Goal: Contribute content: Add original content to the website for others to see

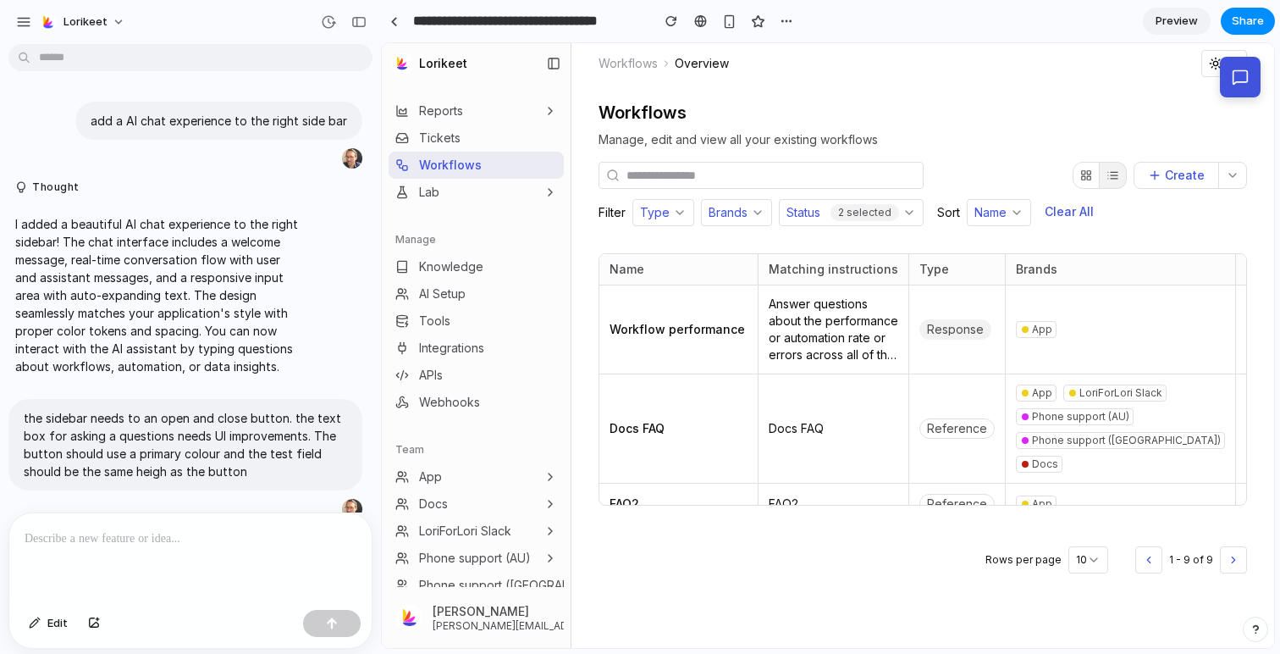
scroll to position [595, 0]
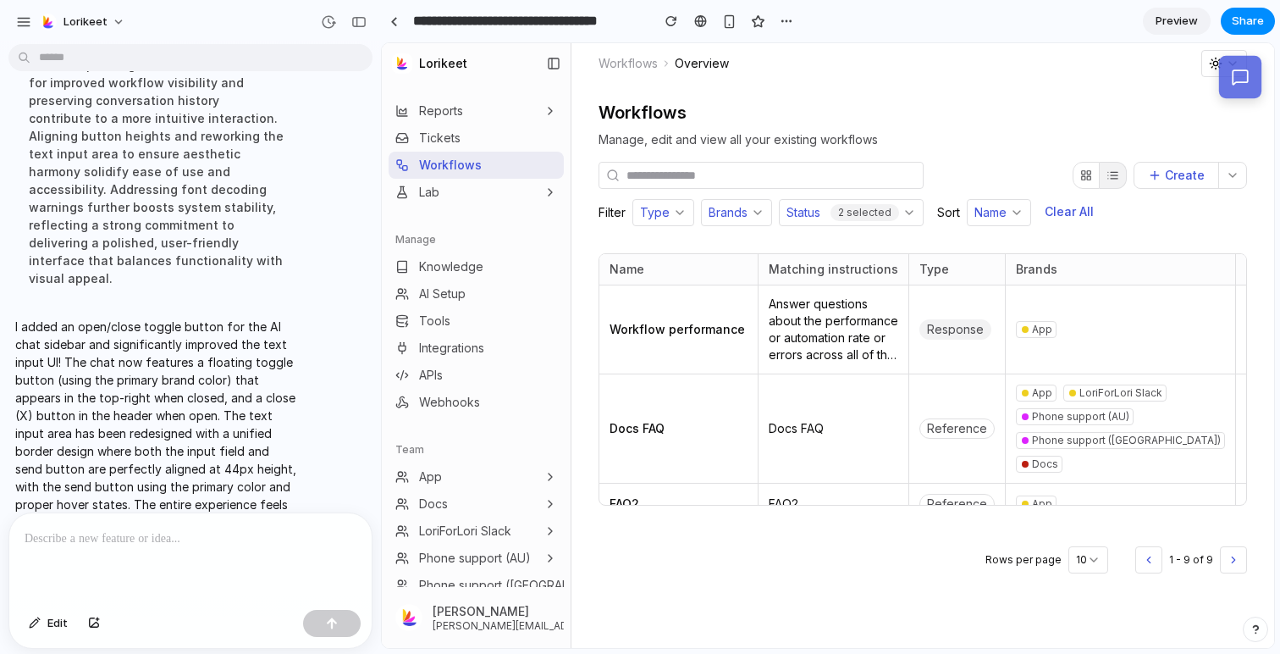
click at [1238, 75] on icon at bounding box center [1241, 78] width 18 height 18
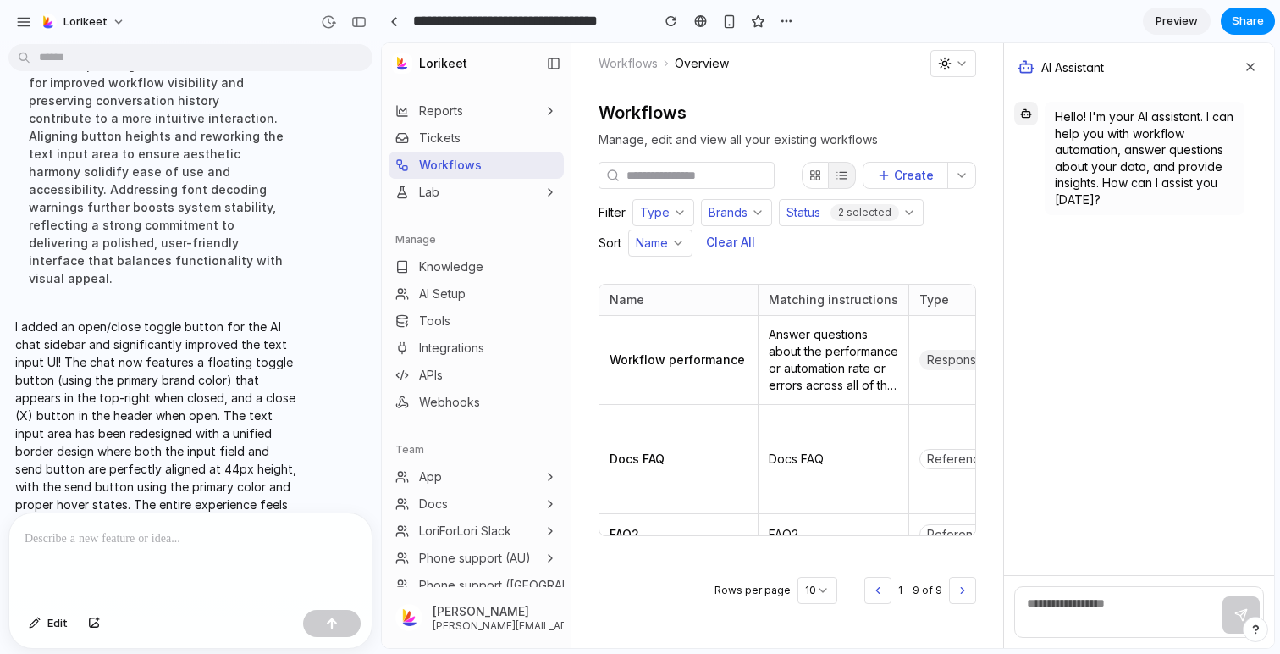
click at [1261, 68] on div "AI Assistant" at bounding box center [1139, 67] width 270 height 48
click at [1252, 65] on icon at bounding box center [1251, 67] width 14 height 14
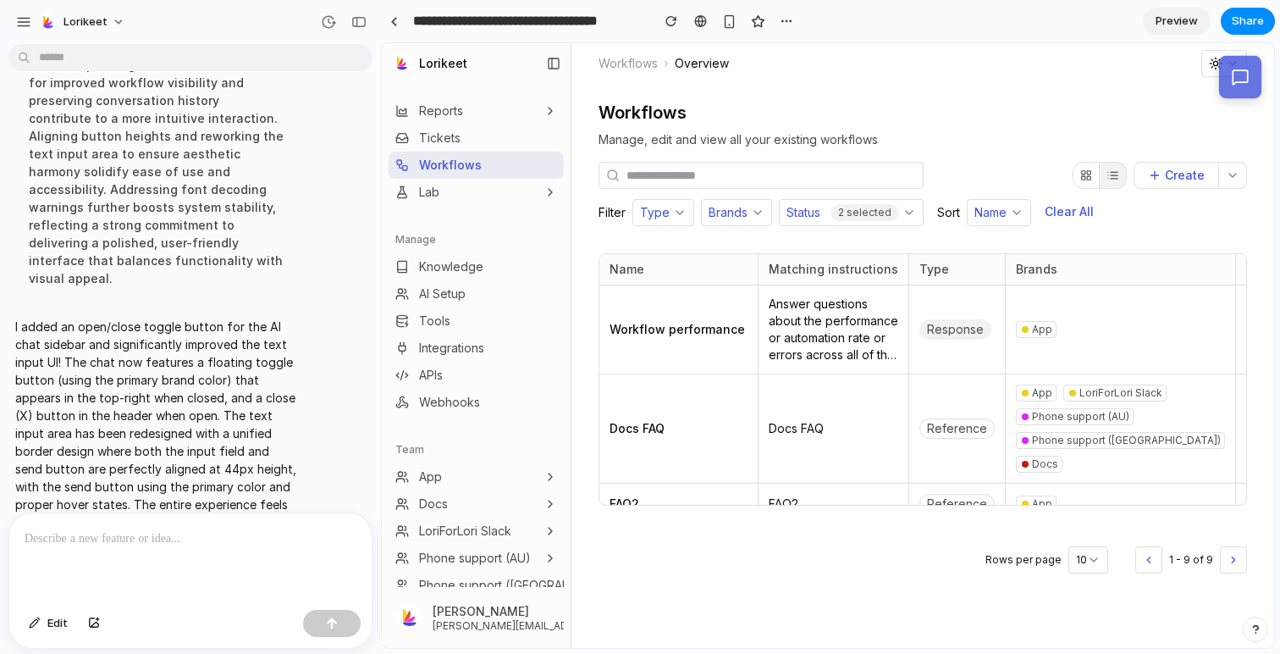
click at [1252, 65] on button at bounding box center [1240, 77] width 42 height 42
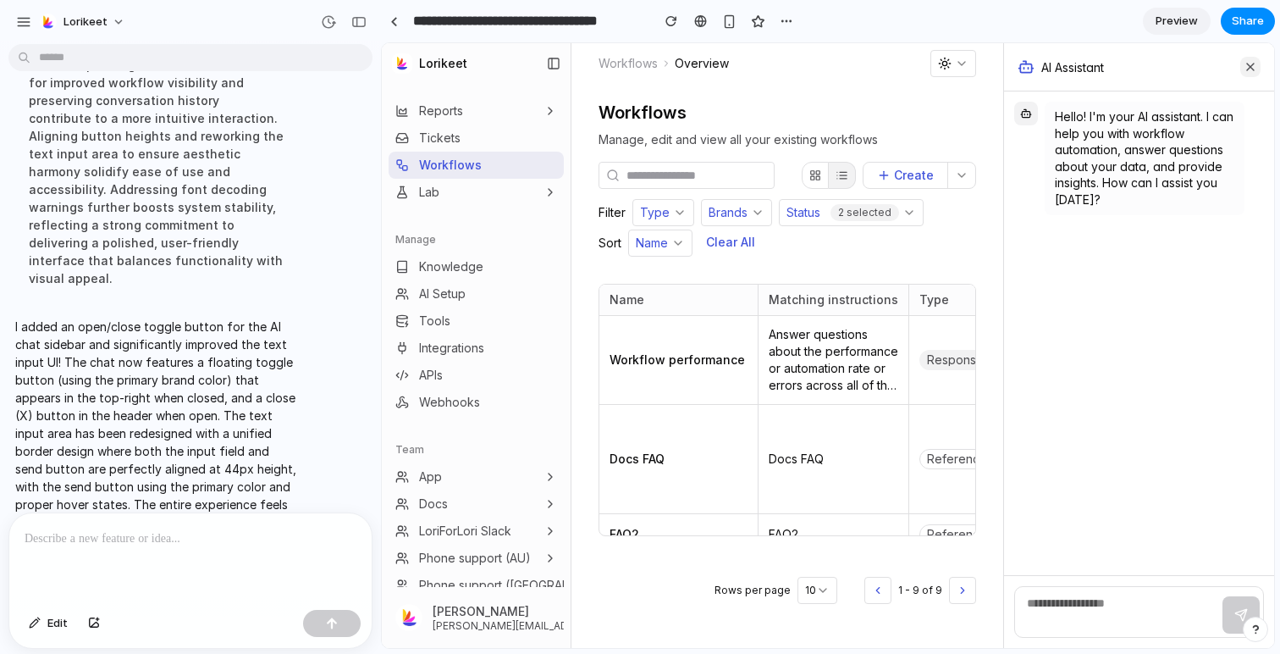
click at [1252, 65] on icon at bounding box center [1251, 67] width 14 height 14
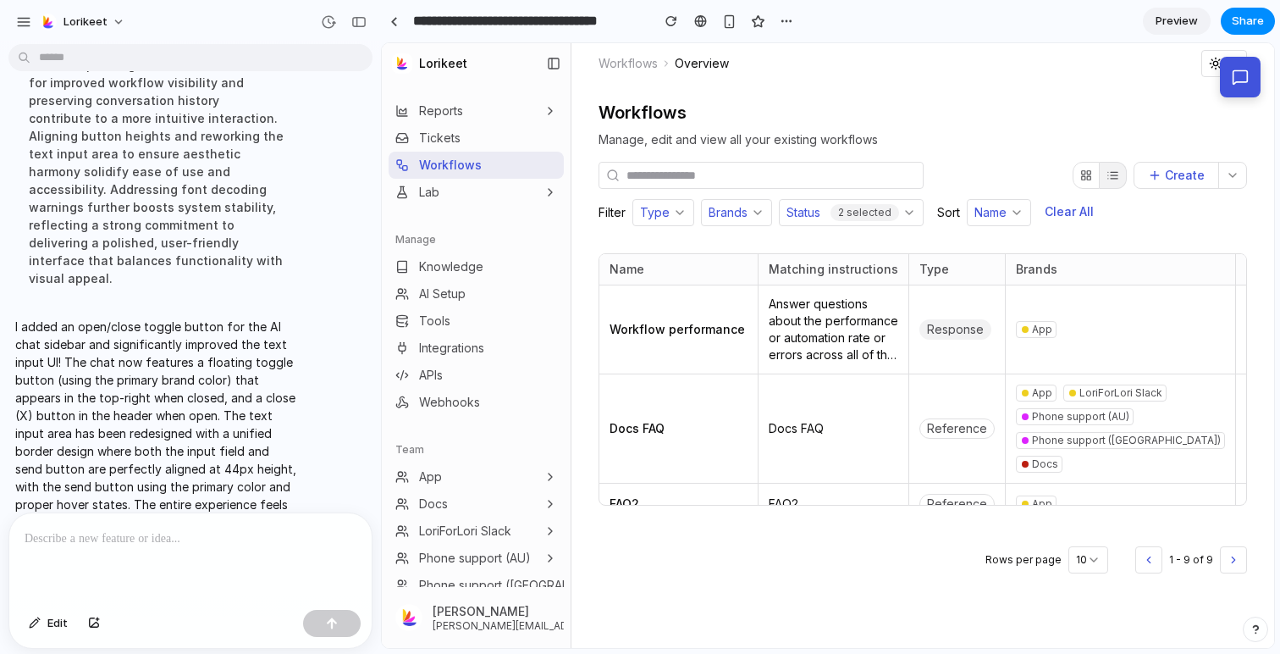
click at [173, 538] on p at bounding box center [191, 538] width 332 height 20
click at [69, 540] on p "**********" at bounding box center [191, 538] width 332 height 20
click at [1209, 58] on icon "button" at bounding box center [1216, 64] width 14 height 14
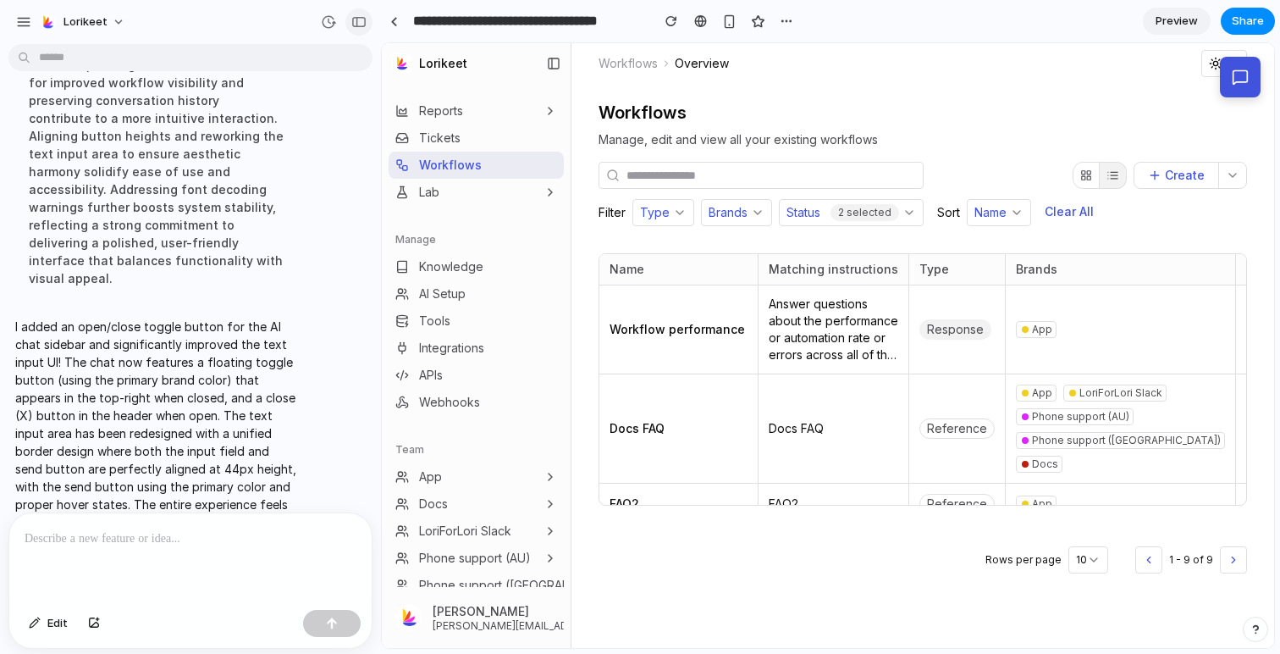
click at [364, 19] on div "button" at bounding box center [358, 22] width 15 height 12
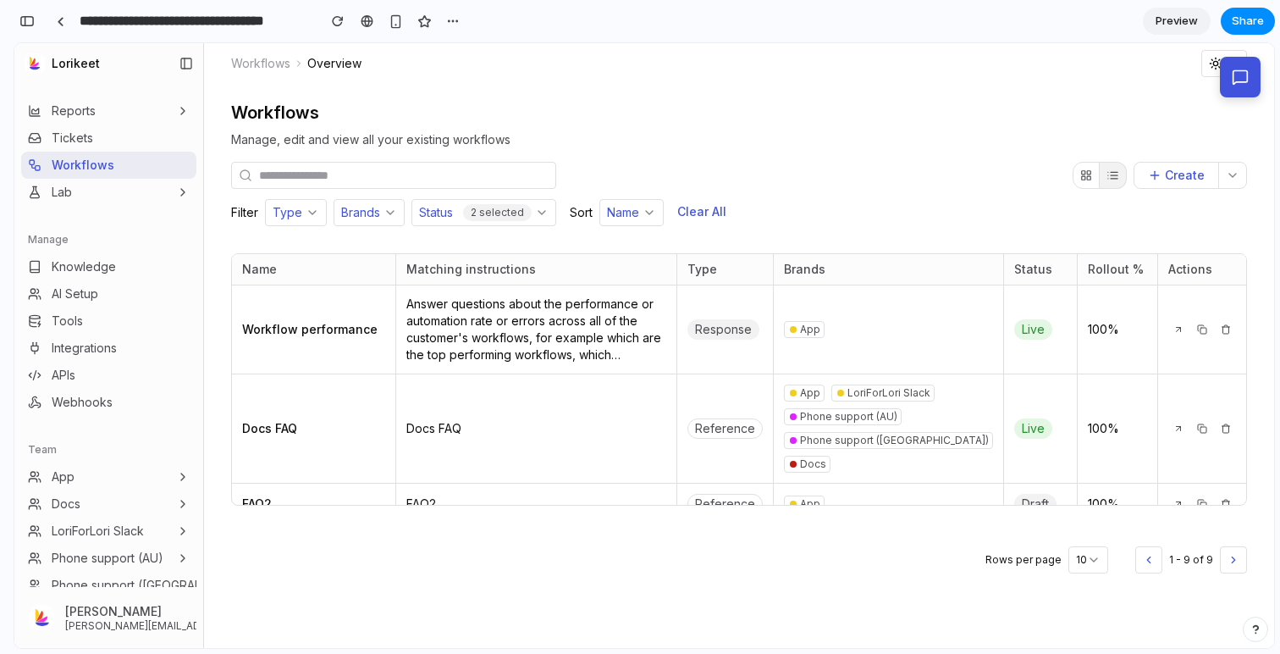
click at [1211, 54] on button "button" at bounding box center [1224, 63] width 46 height 27
click at [24, 19] on div "button" at bounding box center [26, 21] width 15 height 12
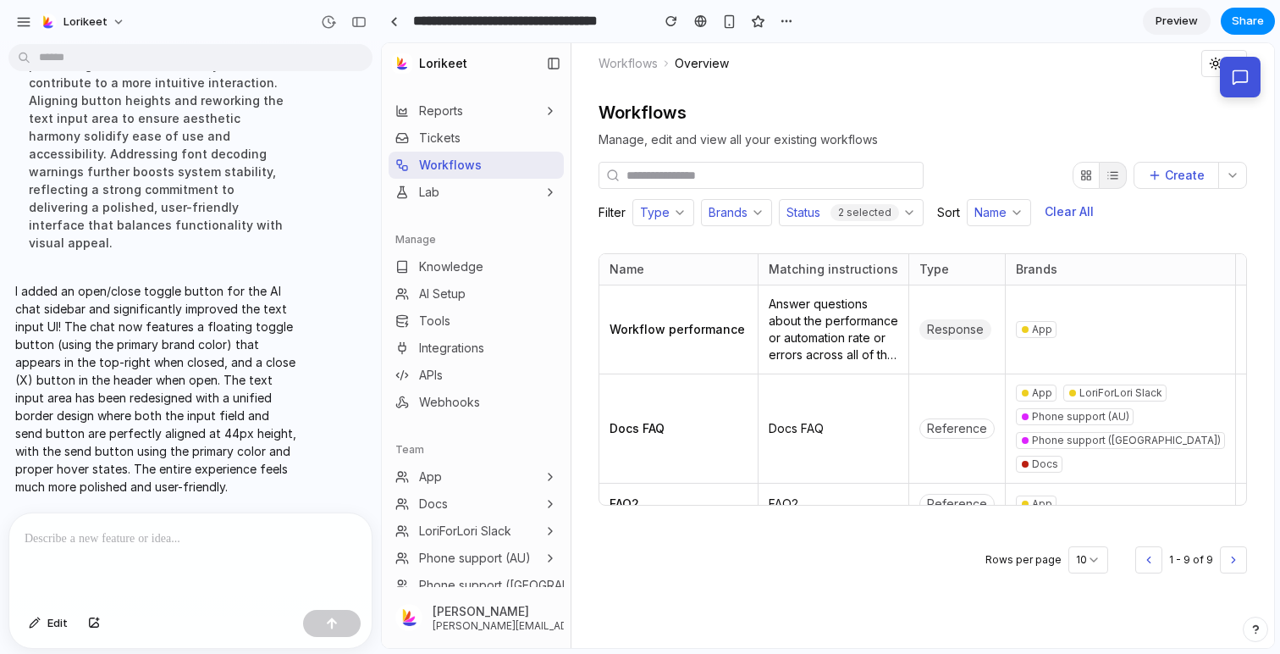
scroll to position [595, 0]
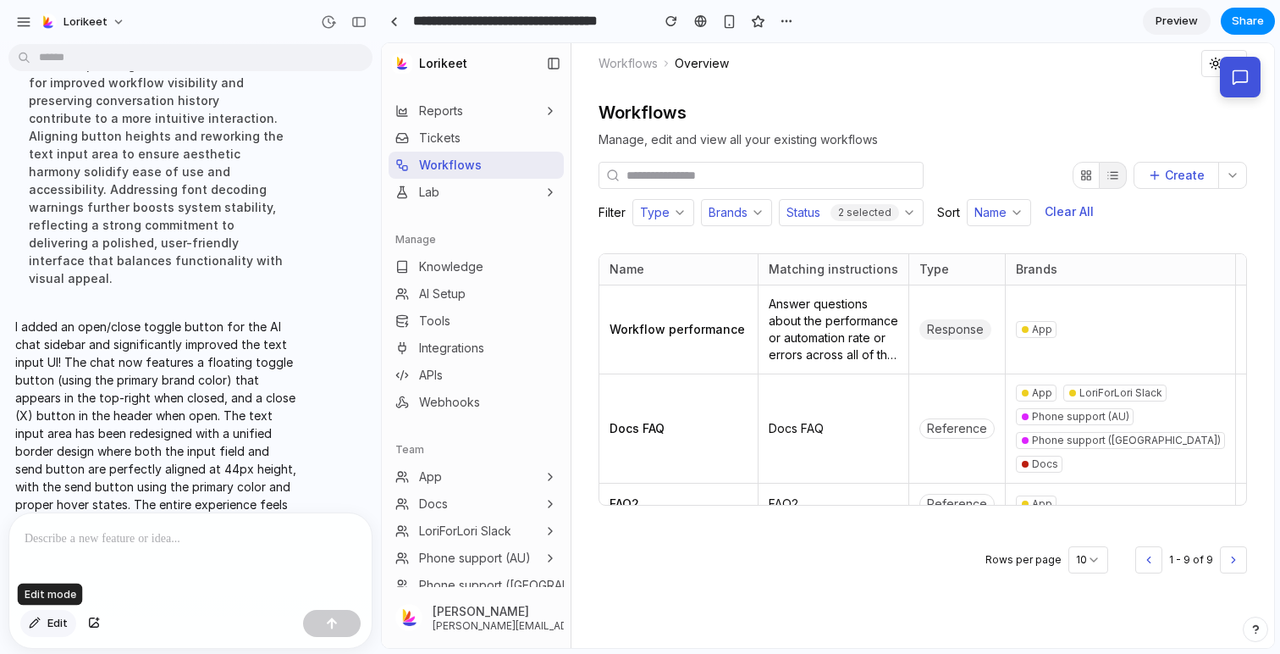
click at [48, 625] on span "Edit" at bounding box center [57, 623] width 20 height 17
click at [1207, 60] on div at bounding box center [829, 346] width 892 height 604
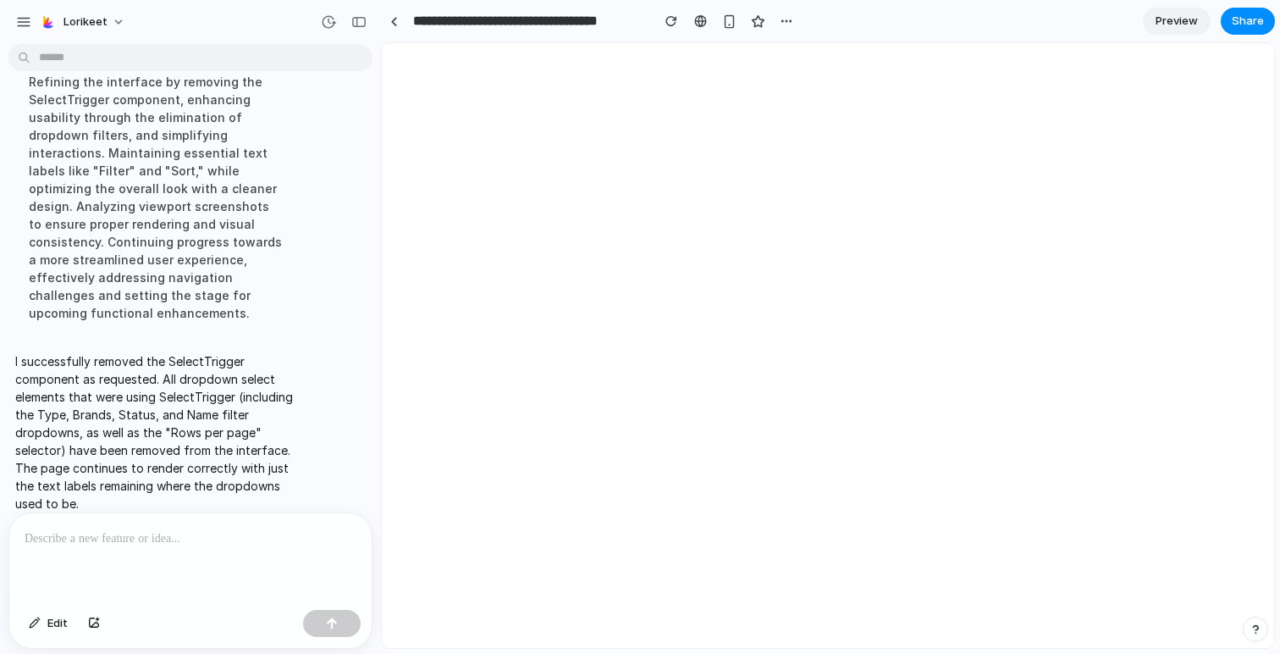
scroll to position [0, 0]
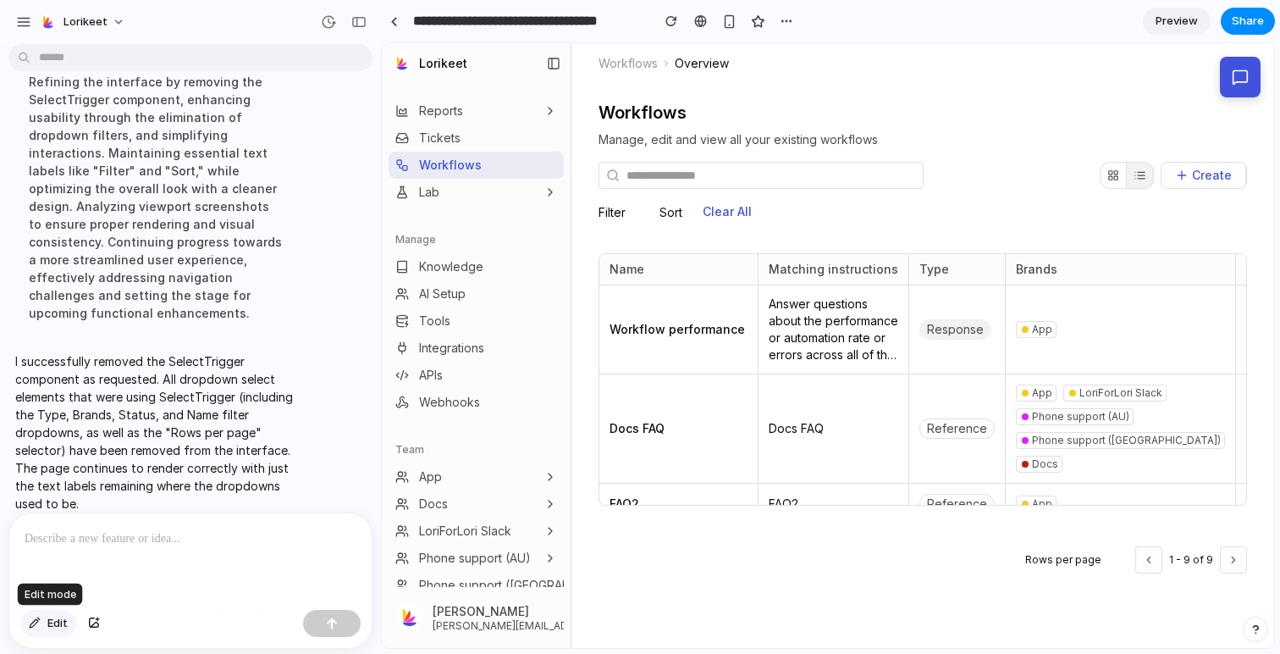
click at [52, 621] on span "Edit" at bounding box center [57, 623] width 20 height 17
click at [1223, 86] on div at bounding box center [829, 346] width 892 height 604
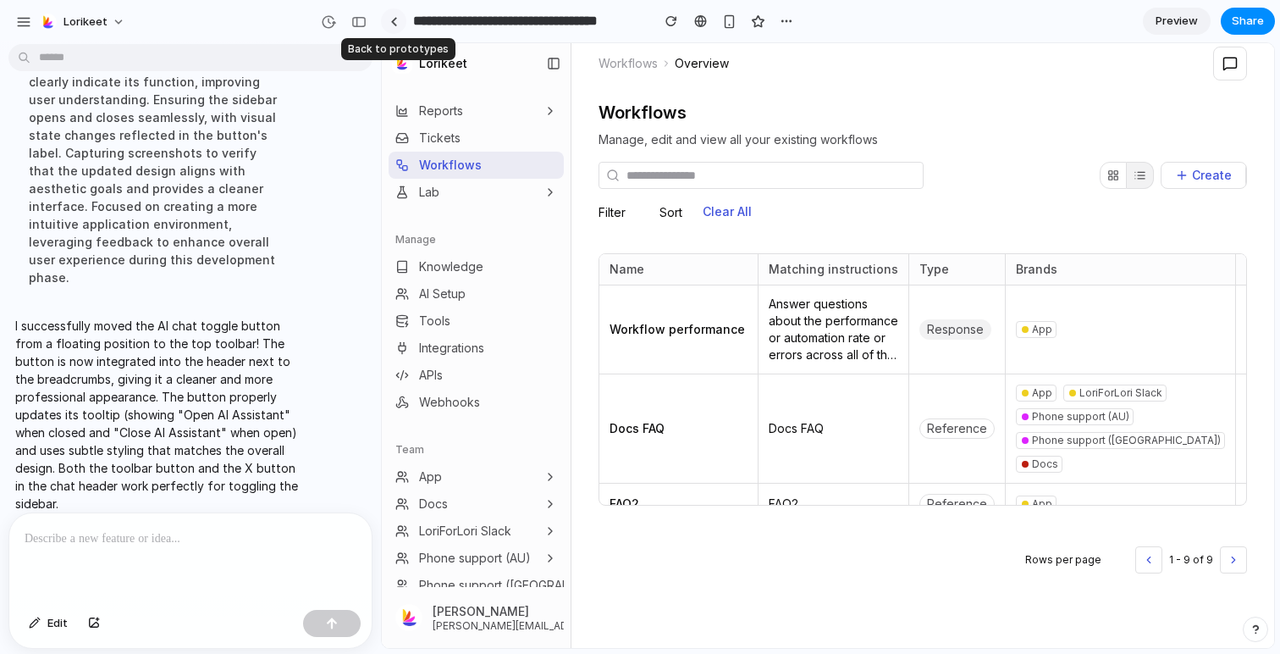
click at [390, 23] on div at bounding box center [394, 21] width 8 height 9
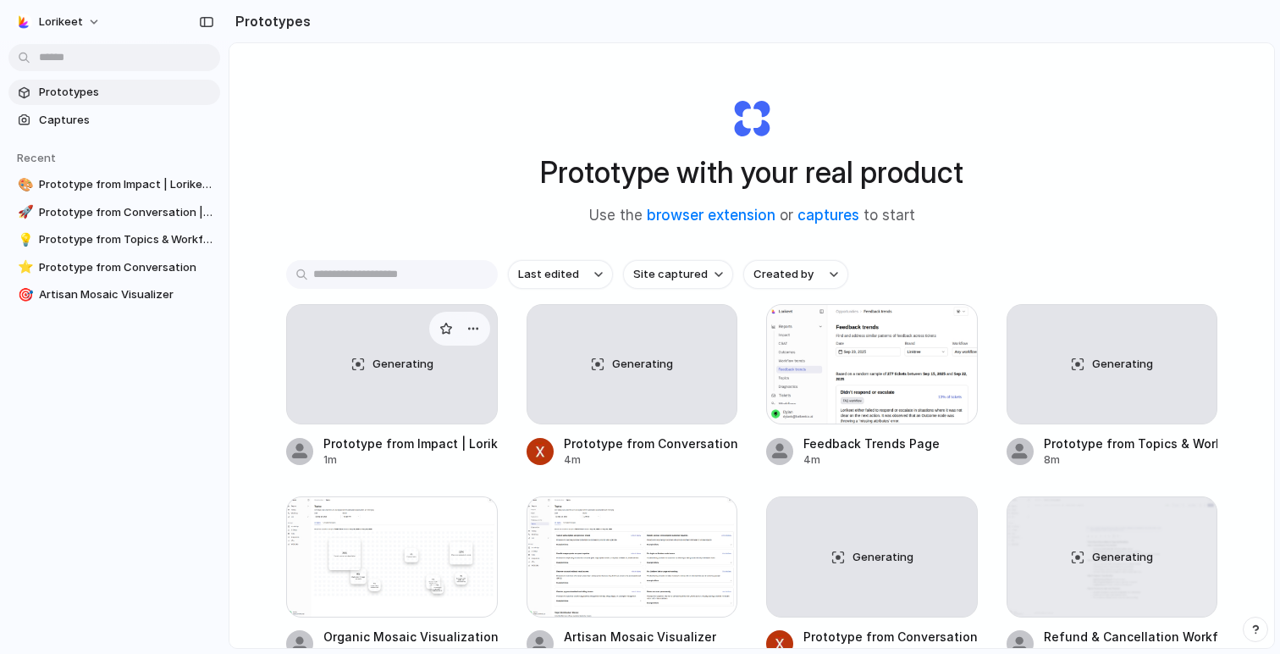
click at [344, 367] on div "Generating" at bounding box center [392, 364] width 210 height 119
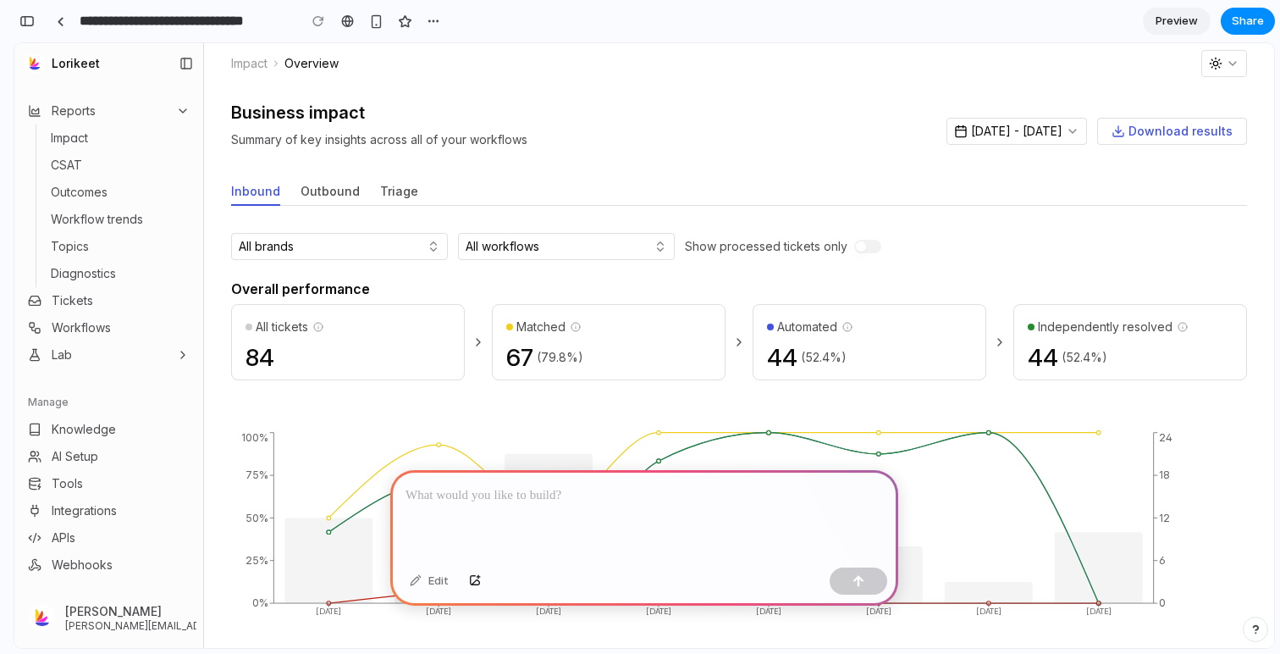
click at [1164, 22] on span "Preview" at bounding box center [1177, 21] width 42 height 17
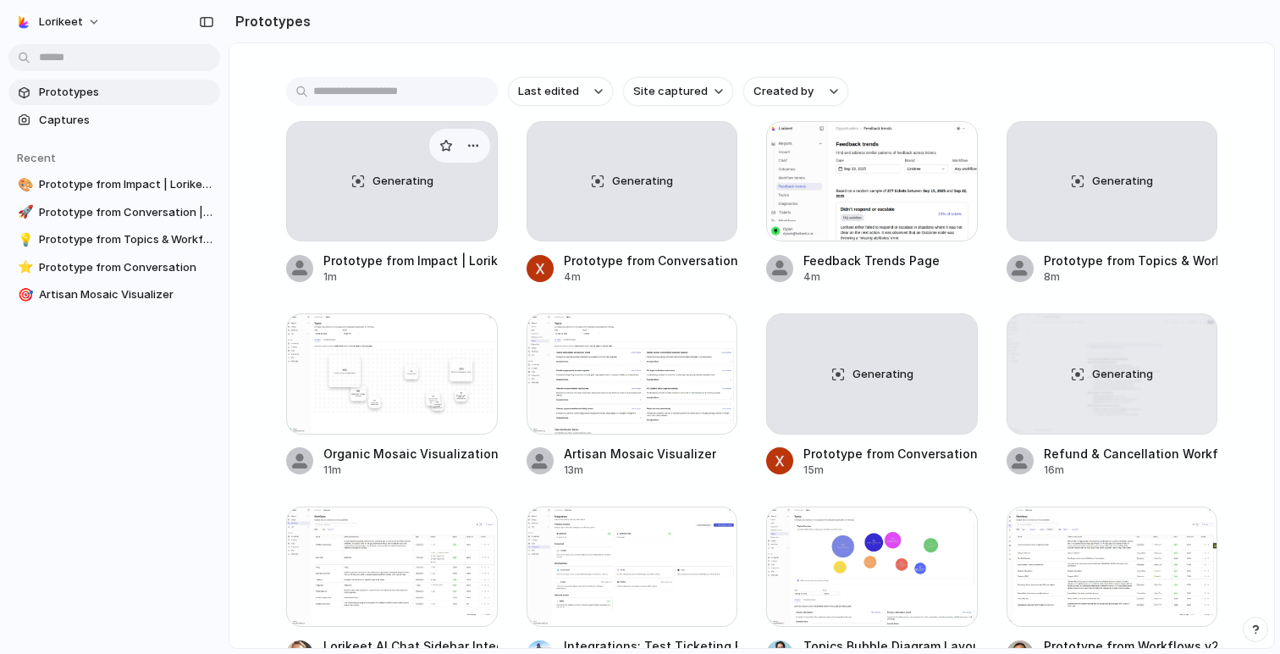
scroll to position [110, 0]
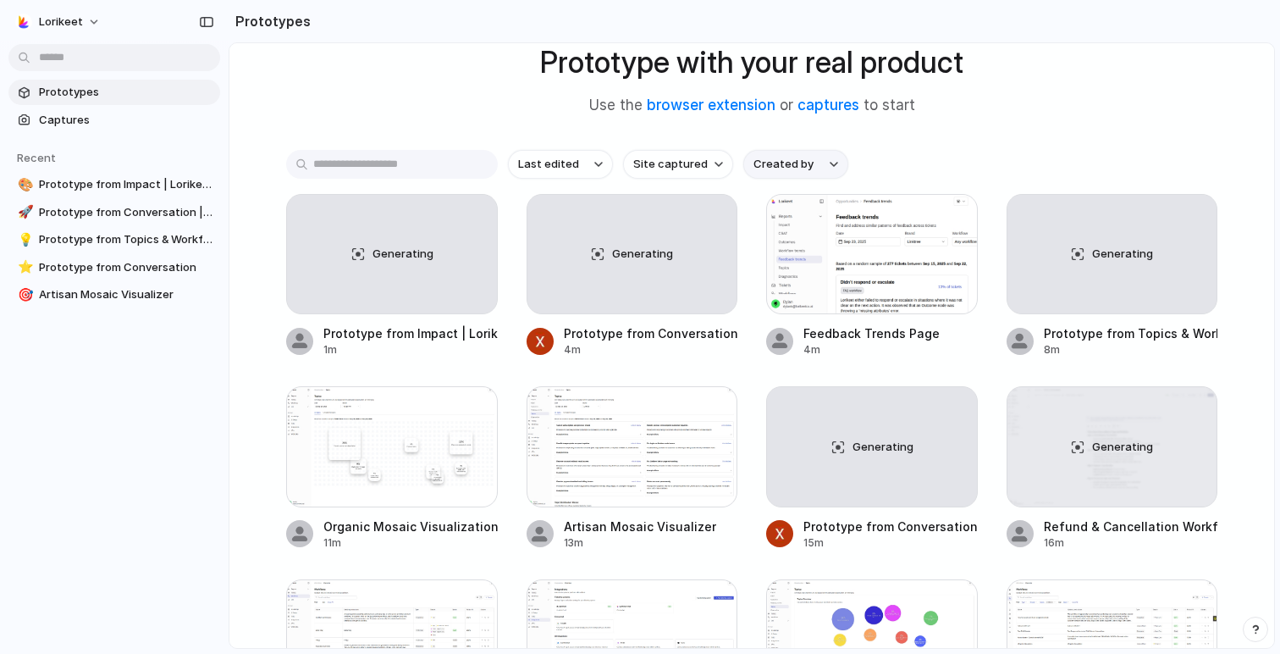
click at [779, 174] on button "Created by" at bounding box center [795, 164] width 105 height 29
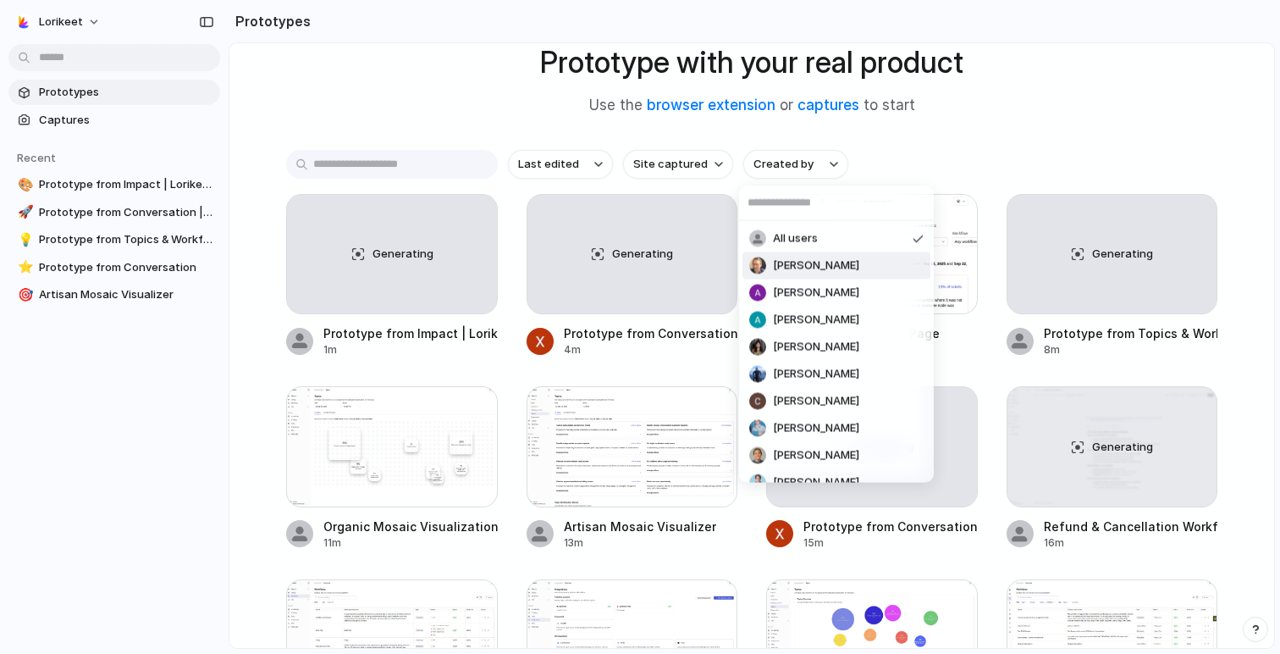
click at [786, 262] on span "[PERSON_NAME]" at bounding box center [816, 265] width 86 height 17
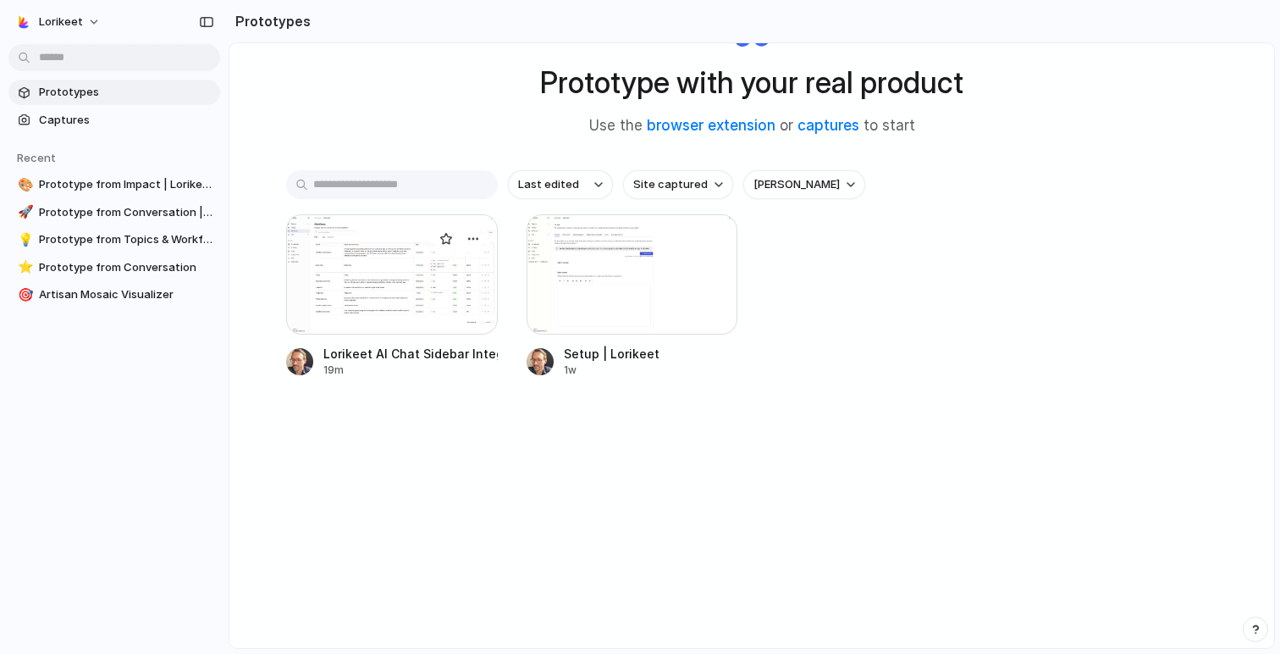
click at [376, 273] on div at bounding box center [392, 274] width 212 height 120
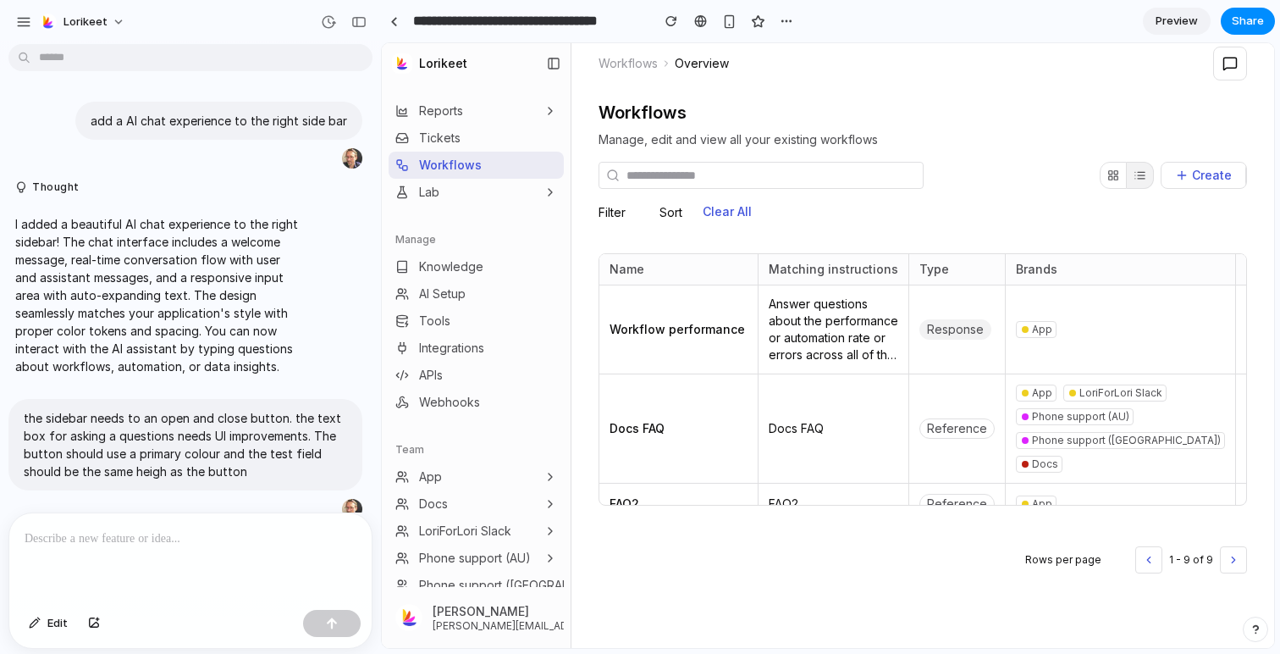
scroll to position [931, 0]
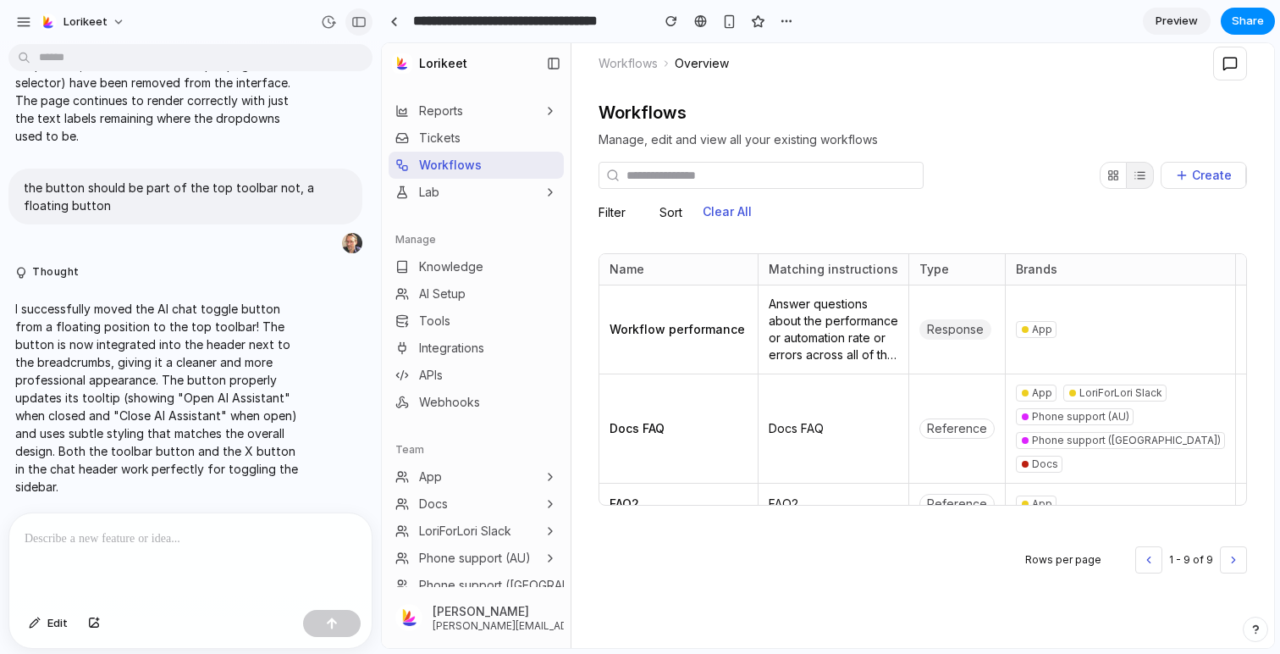
click at [352, 21] on div "button" at bounding box center [358, 22] width 15 height 12
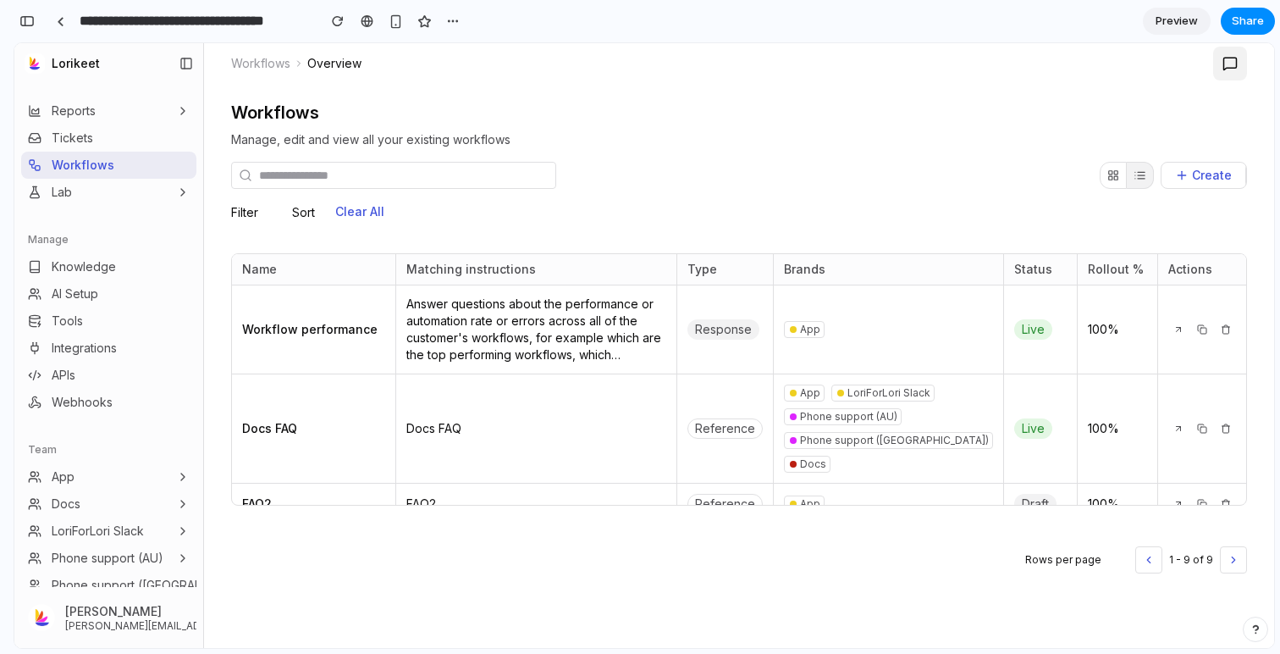
click at [1223, 65] on icon at bounding box center [1230, 63] width 15 height 15
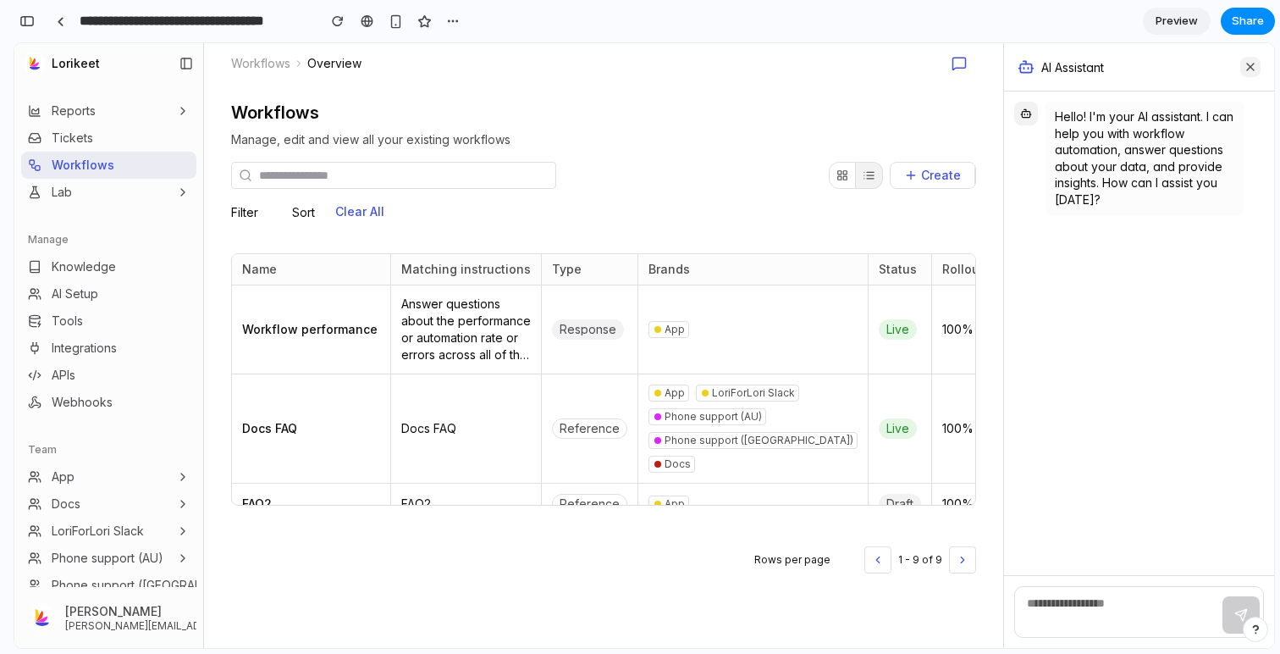
click at [1246, 68] on icon at bounding box center [1251, 67] width 14 height 14
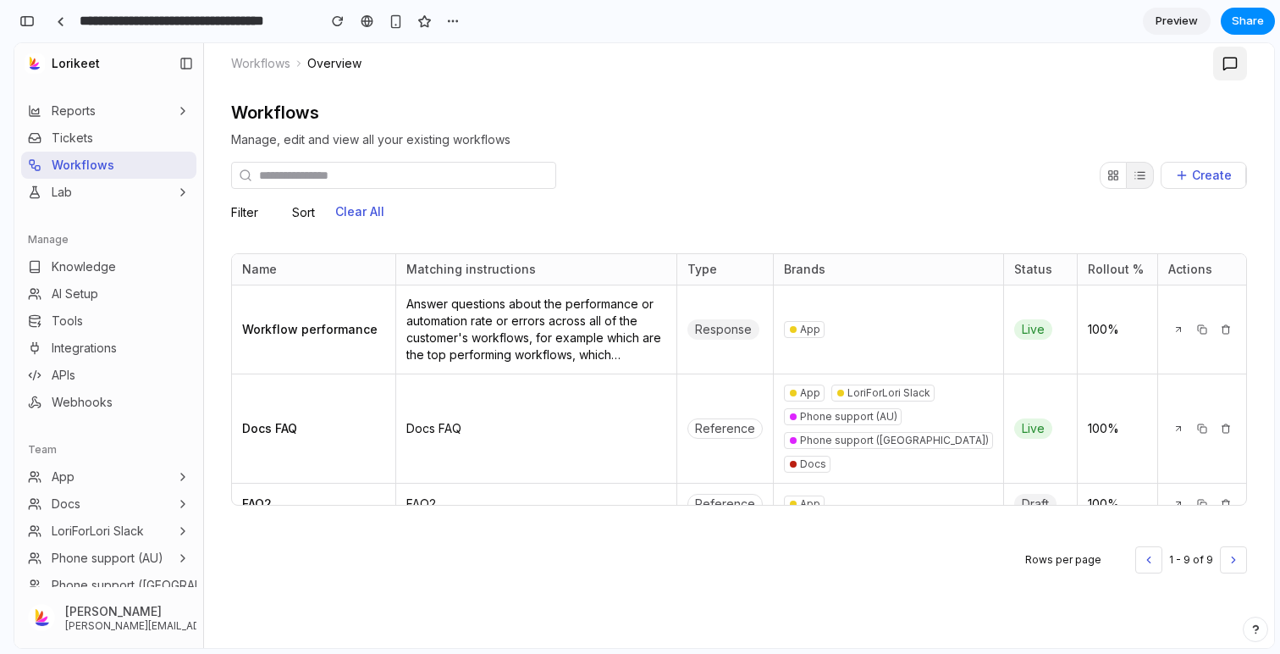
click at [1219, 70] on button at bounding box center [1230, 64] width 34 height 34
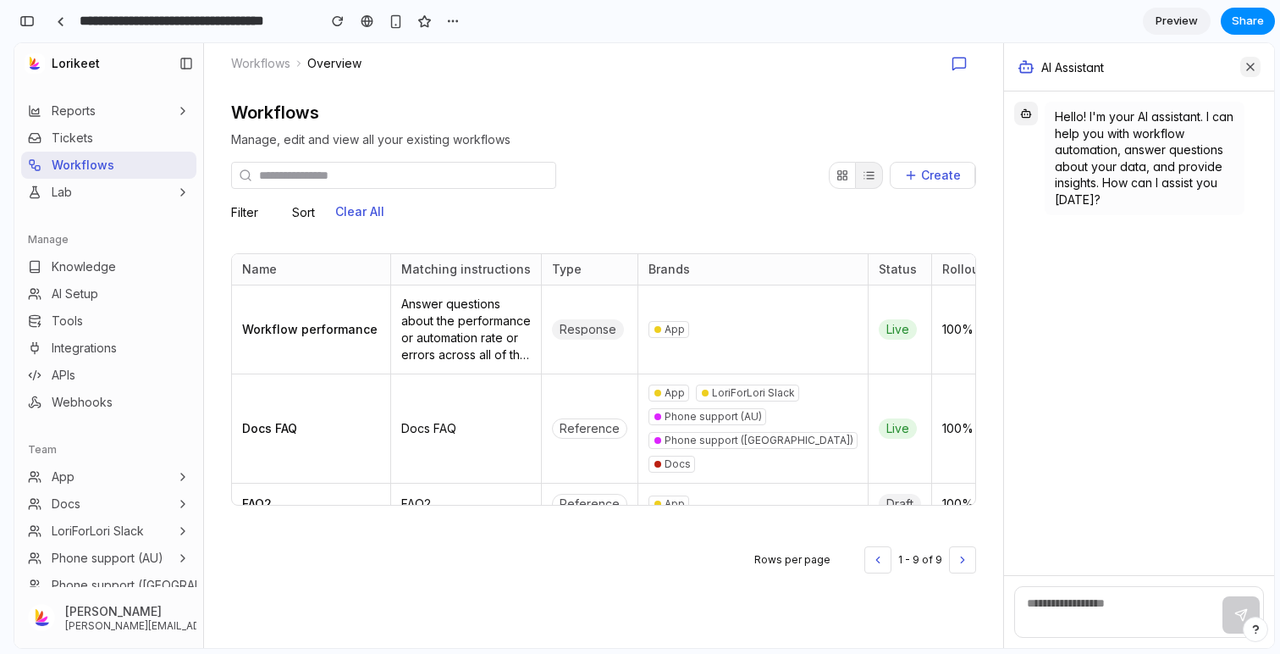
click at [1253, 60] on icon at bounding box center [1251, 67] width 14 height 14
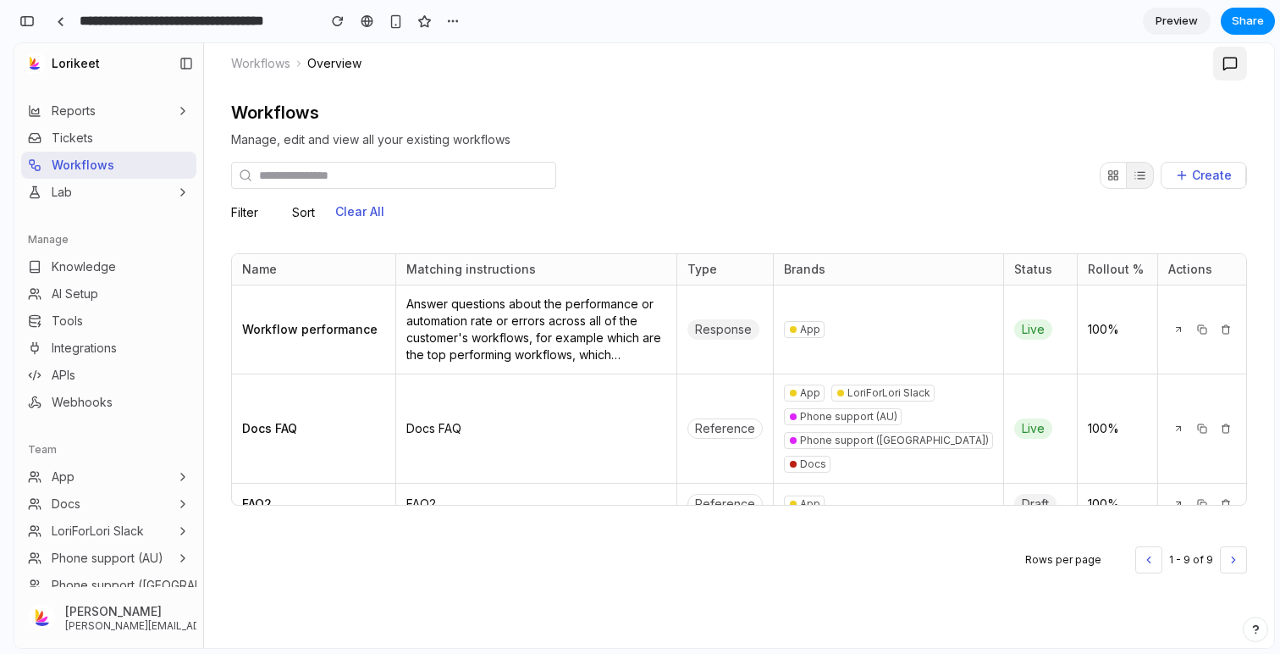
click at [1230, 65] on icon at bounding box center [1230, 63] width 15 height 15
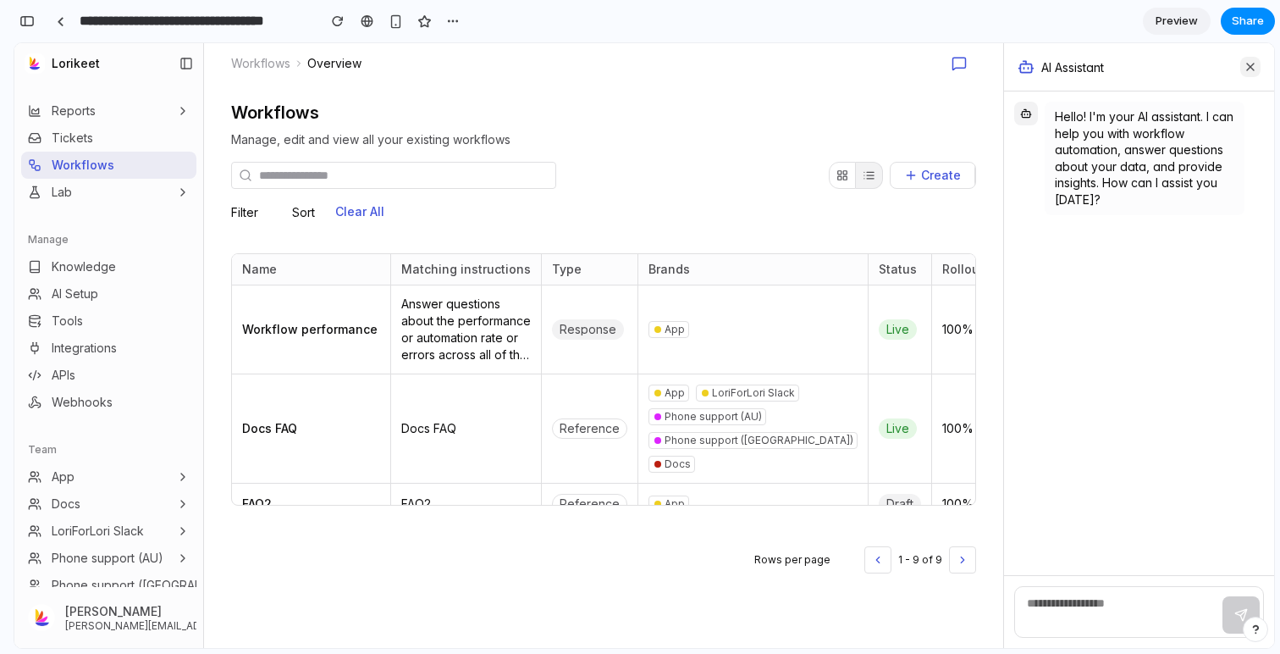
click at [1251, 64] on icon at bounding box center [1251, 67] width 14 height 14
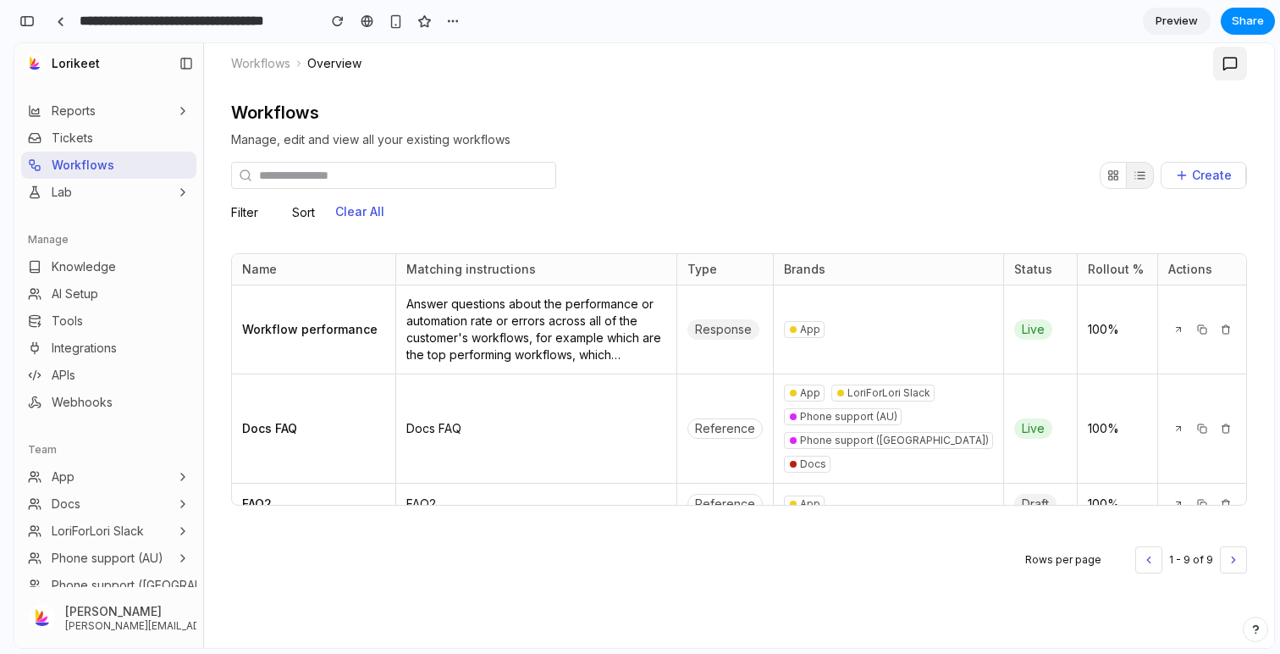
click at [1225, 69] on icon at bounding box center [1230, 63] width 15 height 15
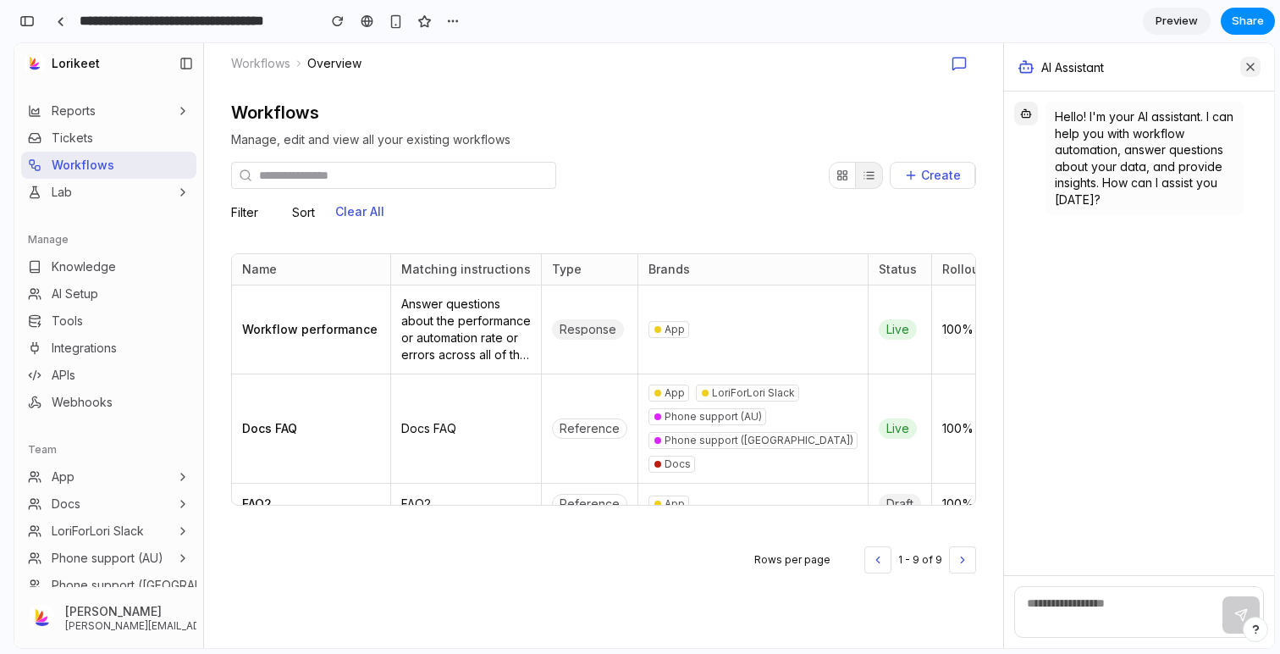
click at [1251, 69] on icon at bounding box center [1250, 67] width 7 height 7
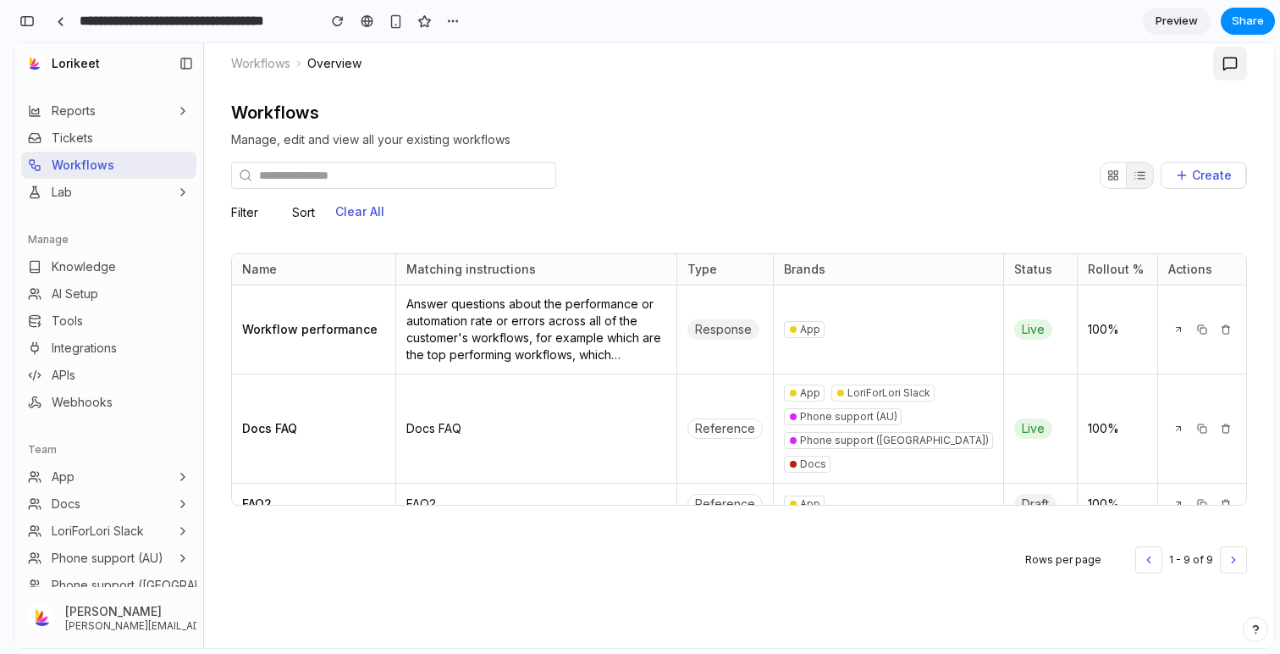
click at [1228, 68] on icon at bounding box center [1230, 64] width 13 height 12
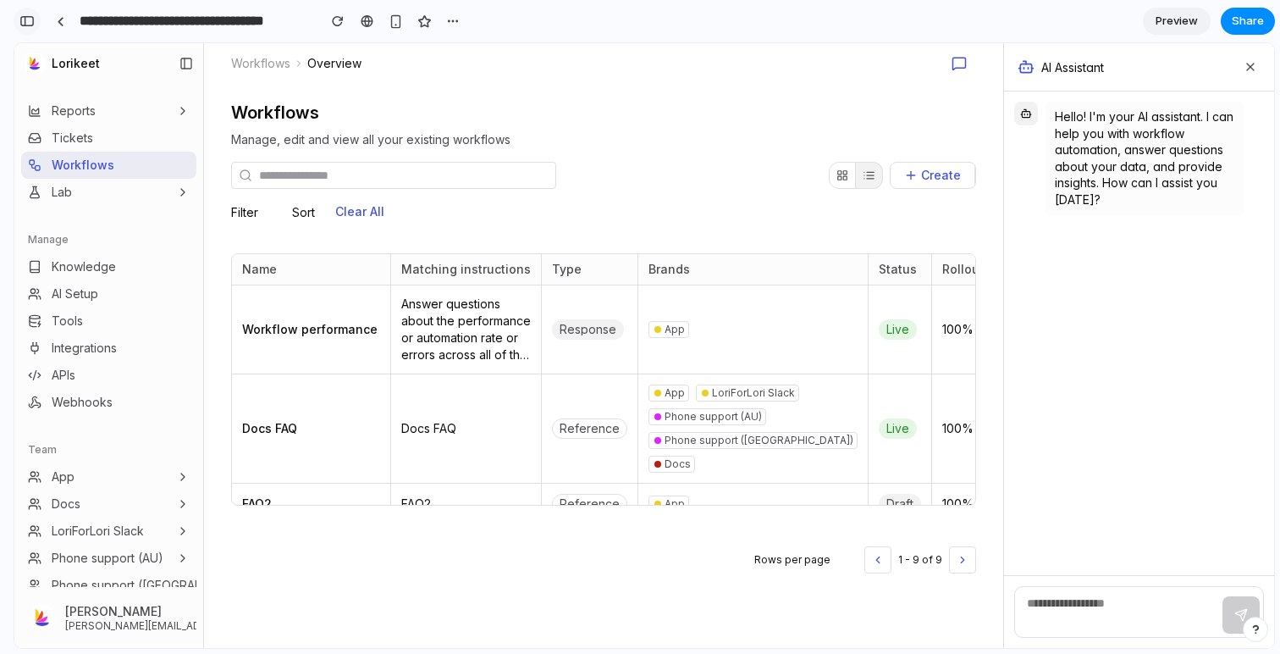
click at [25, 29] on button "button" at bounding box center [27, 21] width 27 height 27
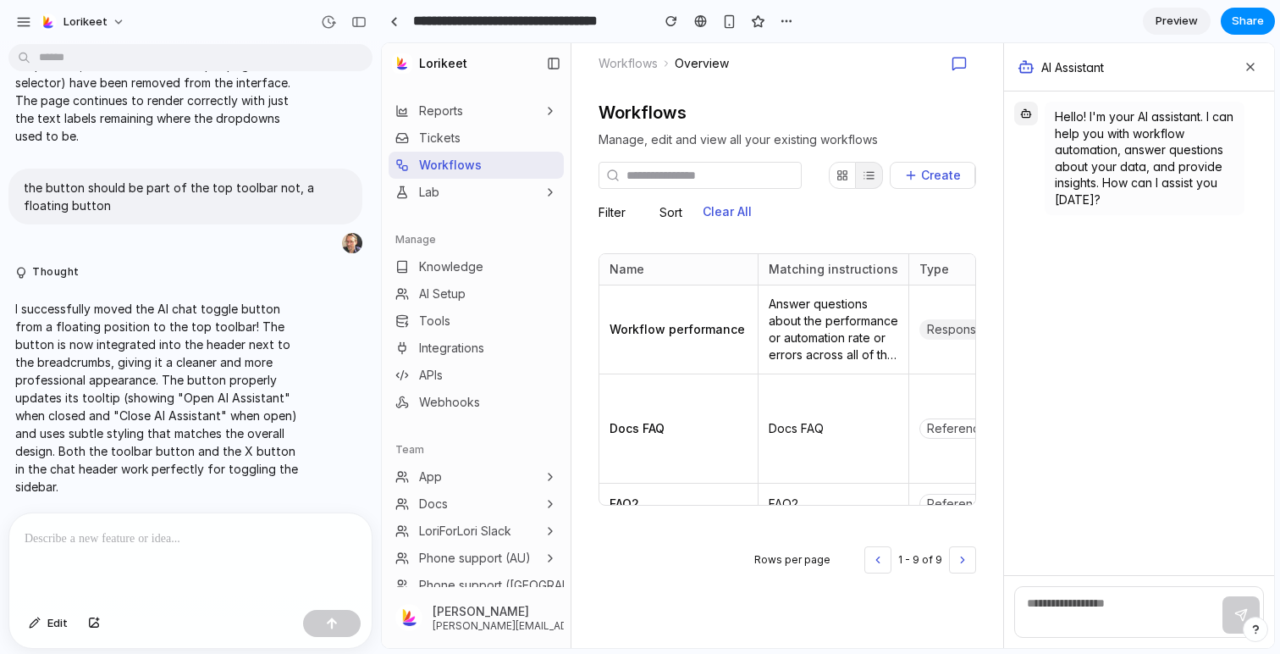
scroll to position [931, 0]
click at [51, 618] on span "Edit" at bounding box center [57, 623] width 20 height 17
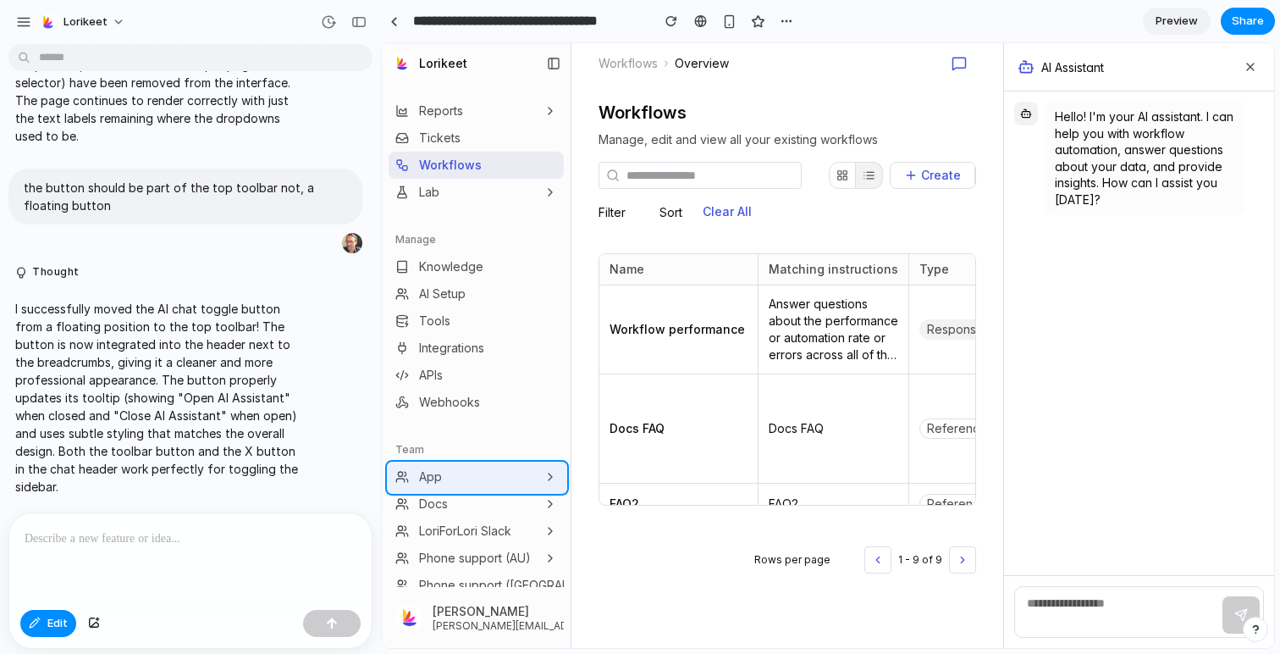
click at [477, 475] on div at bounding box center [829, 346] width 892 height 604
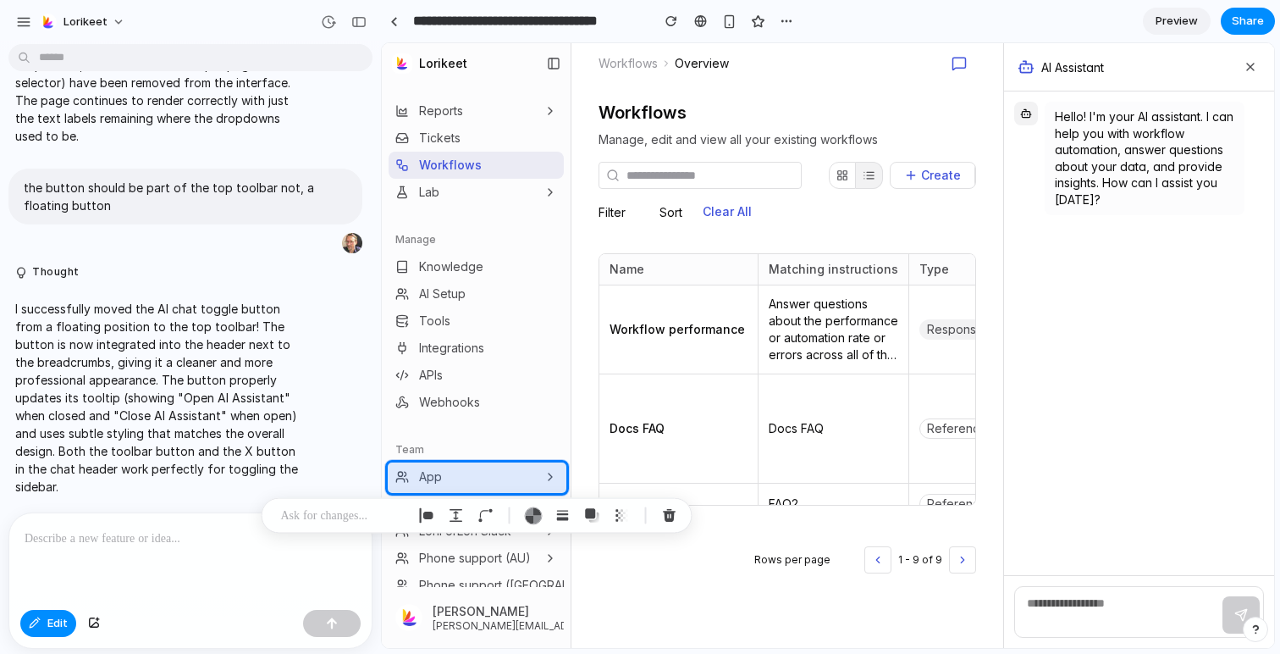
click at [179, 581] on div at bounding box center [190, 558] width 362 height 90
click at [524, 456] on div at bounding box center [829, 346] width 892 height 604
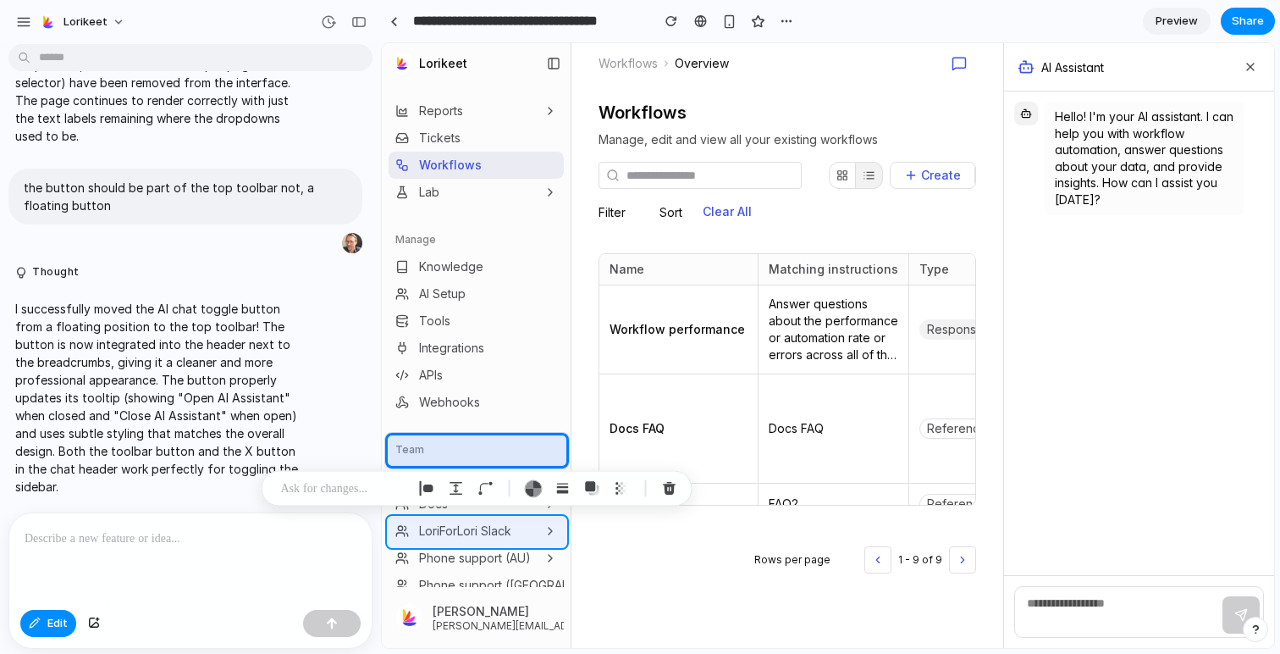
click at [560, 544] on div at bounding box center [829, 346] width 892 height 604
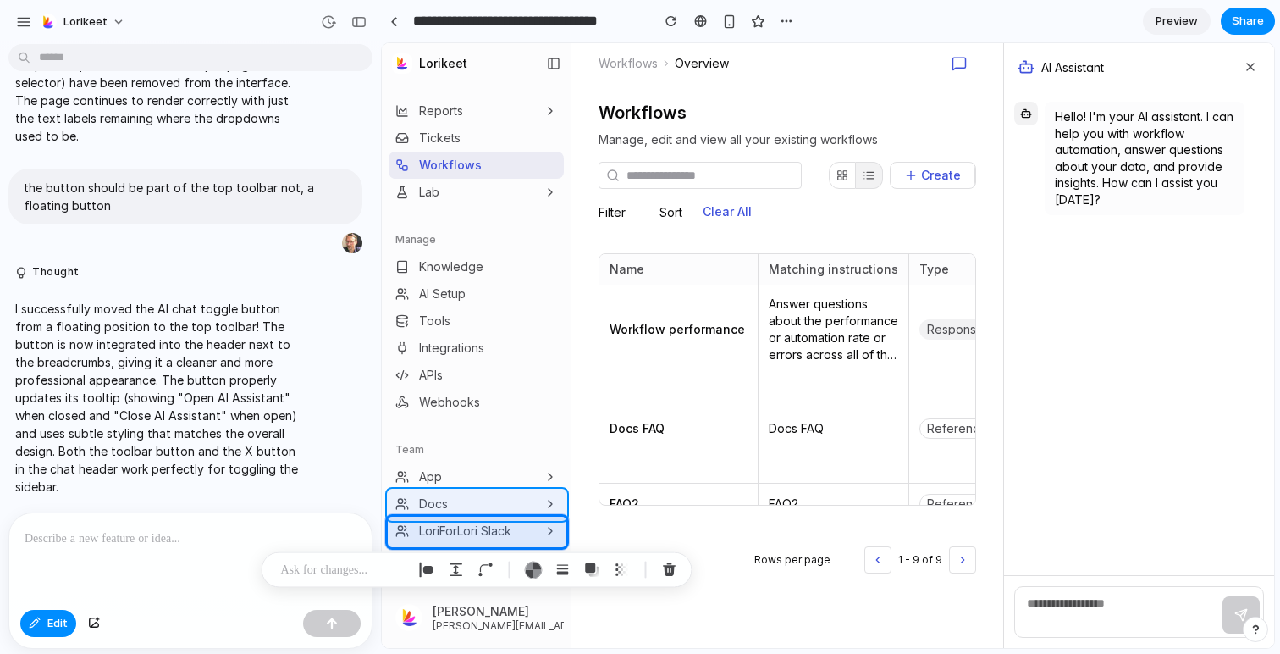
click at [561, 494] on div at bounding box center [829, 346] width 892 height 604
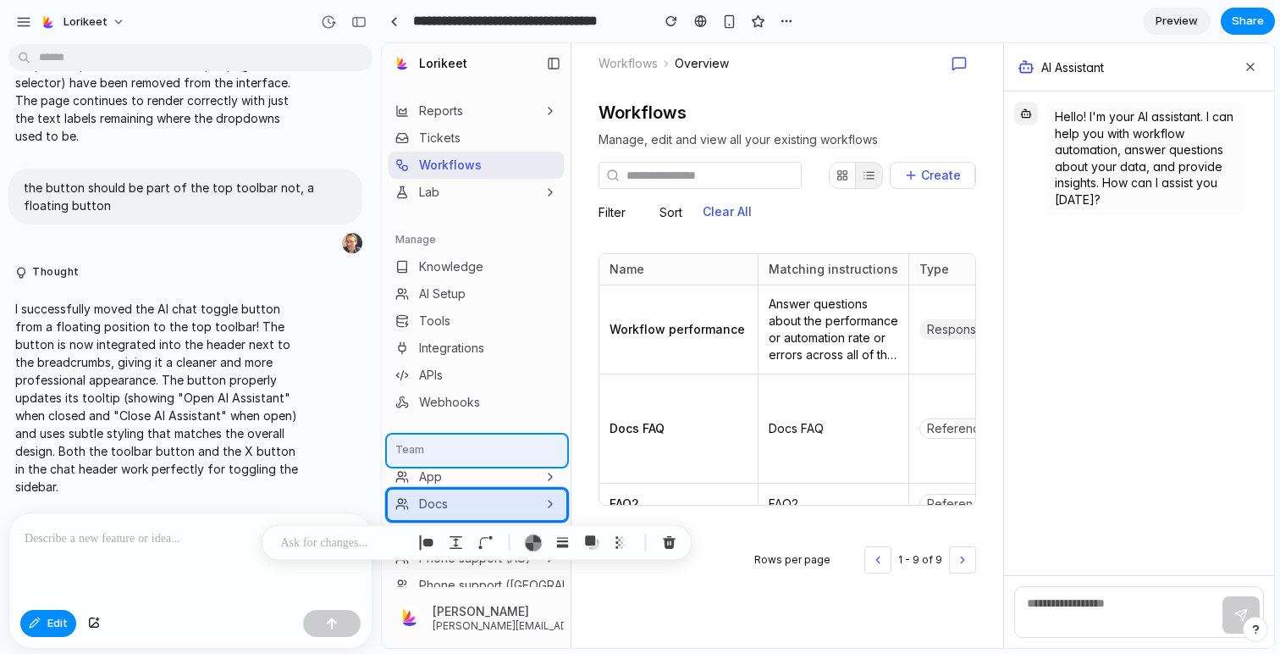
click at [429, 444] on div at bounding box center [829, 346] width 892 height 604
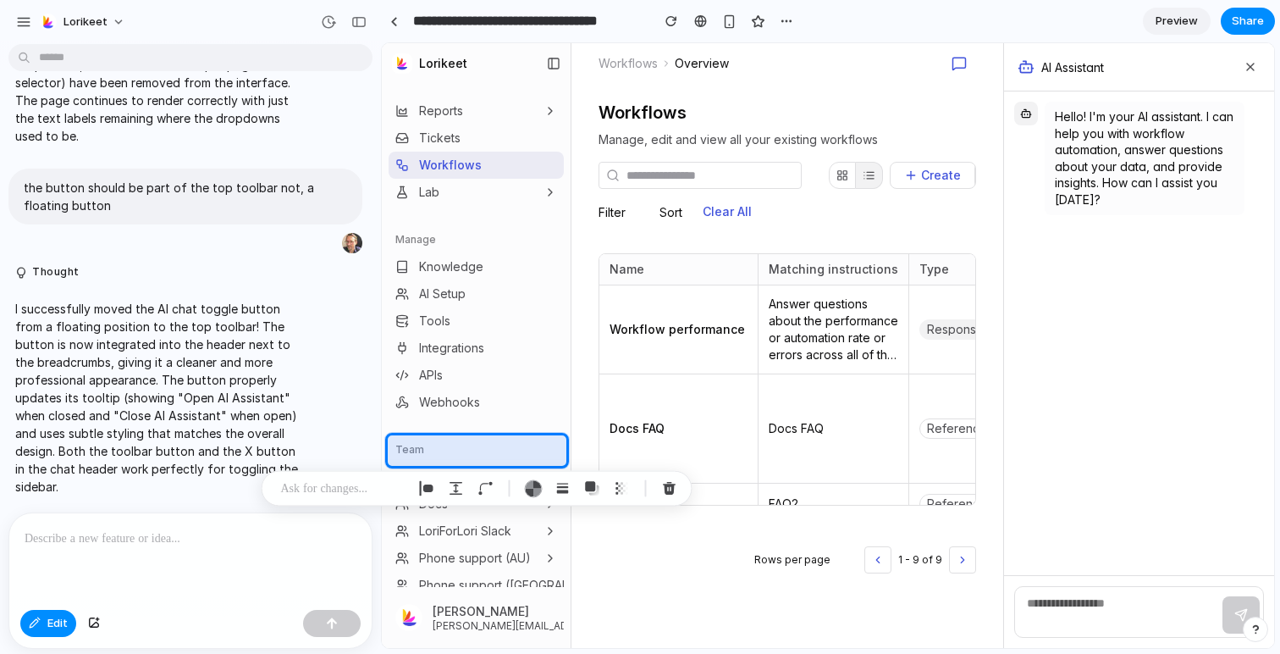
click at [313, 494] on p at bounding box center [343, 488] width 125 height 20
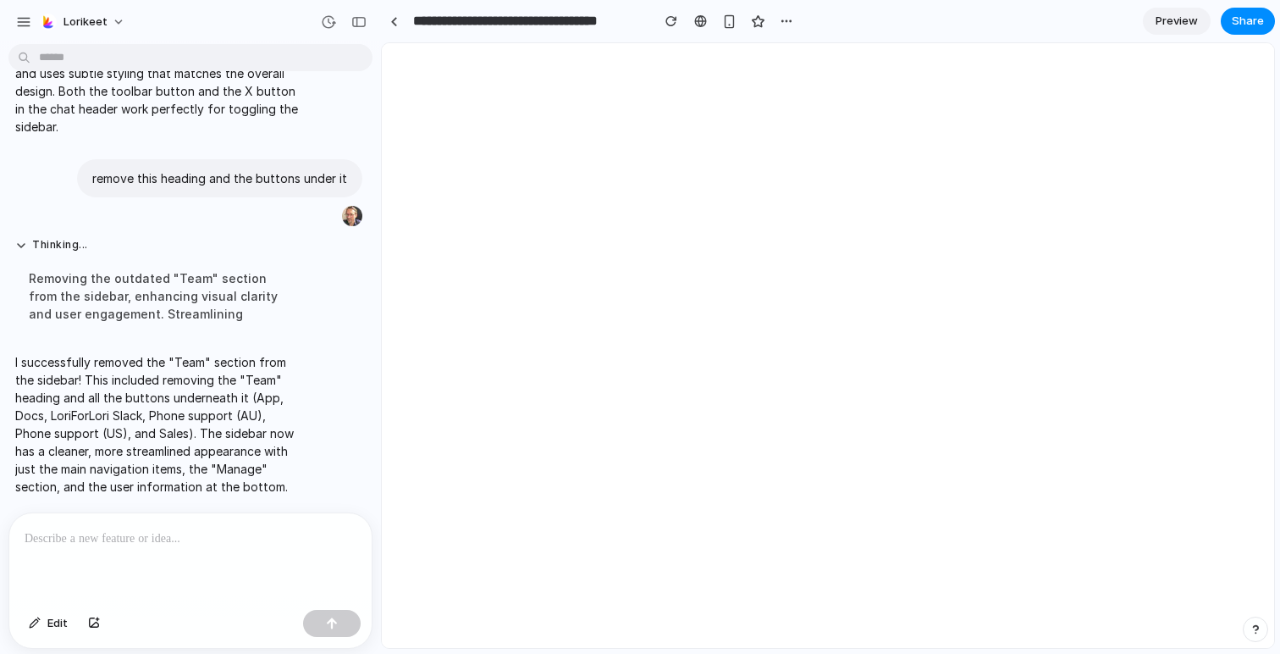
scroll to position [0, 0]
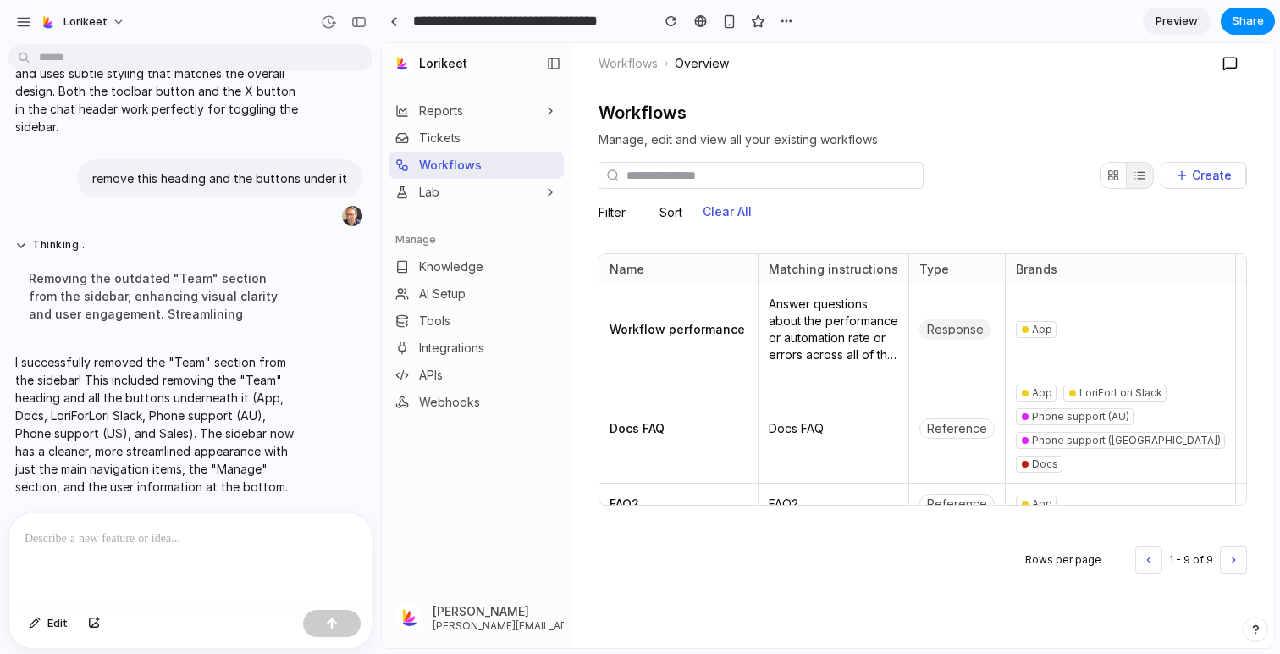
click at [46, 544] on p at bounding box center [191, 538] width 332 height 20
click at [40, 622] on div "button" at bounding box center [35, 623] width 12 height 10
click at [261, 544] on p at bounding box center [191, 538] width 332 height 20
click at [35, 534] on p at bounding box center [191, 538] width 332 height 20
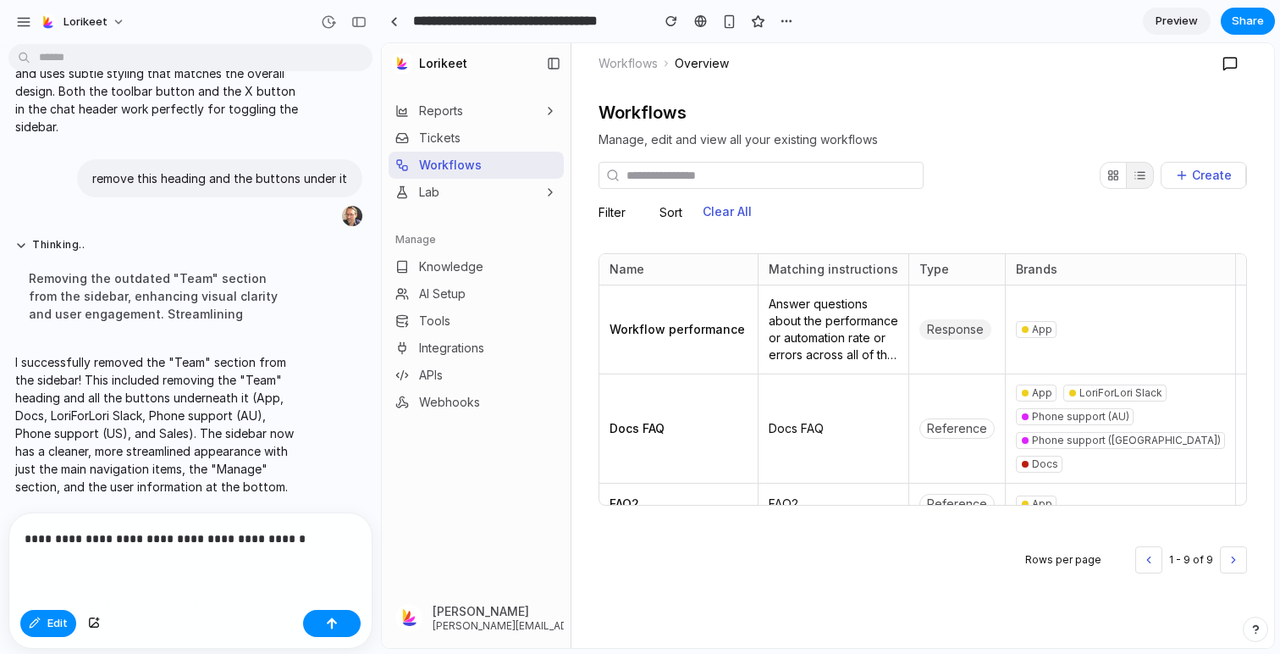
click at [140, 536] on p "**********" at bounding box center [191, 538] width 332 height 20
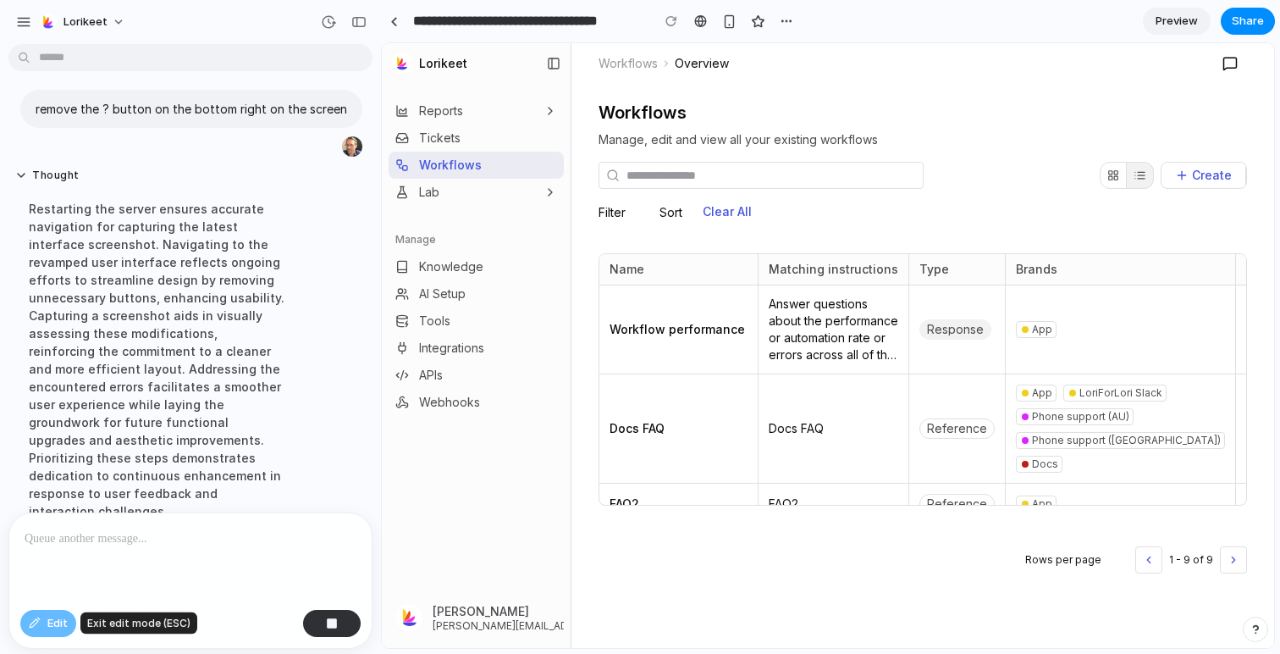
scroll to position [1695, 0]
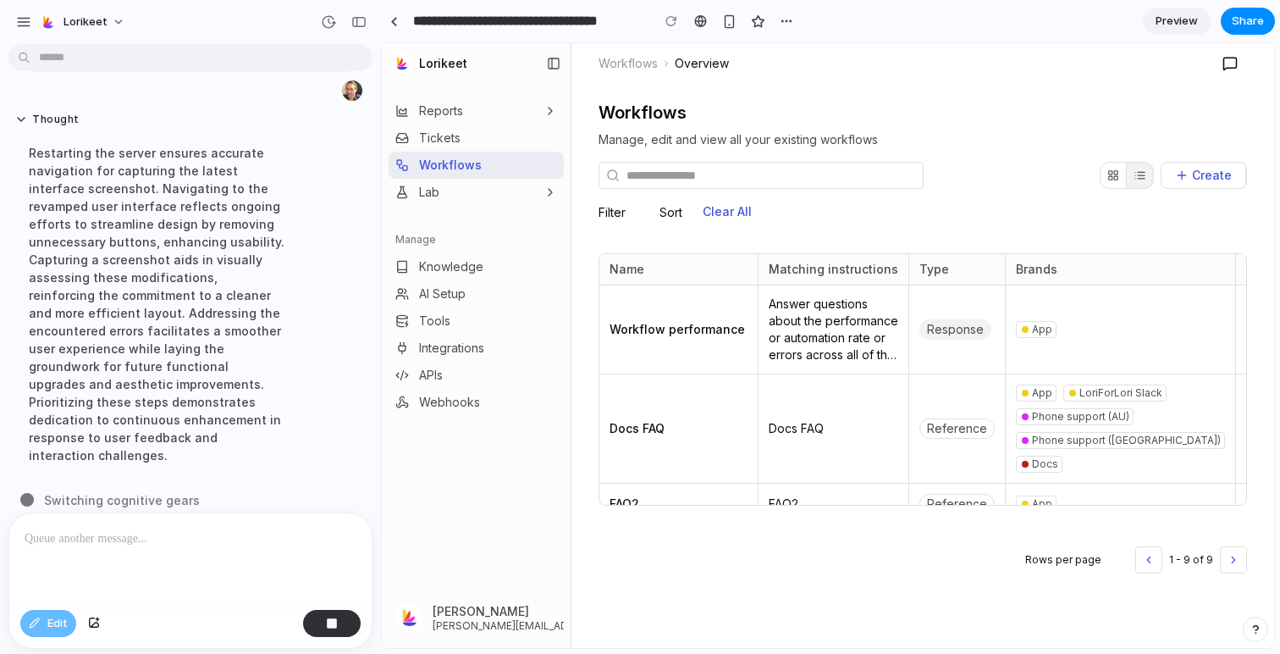
click at [65, 539] on p at bounding box center [191, 538] width 332 height 20
click at [614, 213] on p "Filter" at bounding box center [612, 212] width 27 height 17
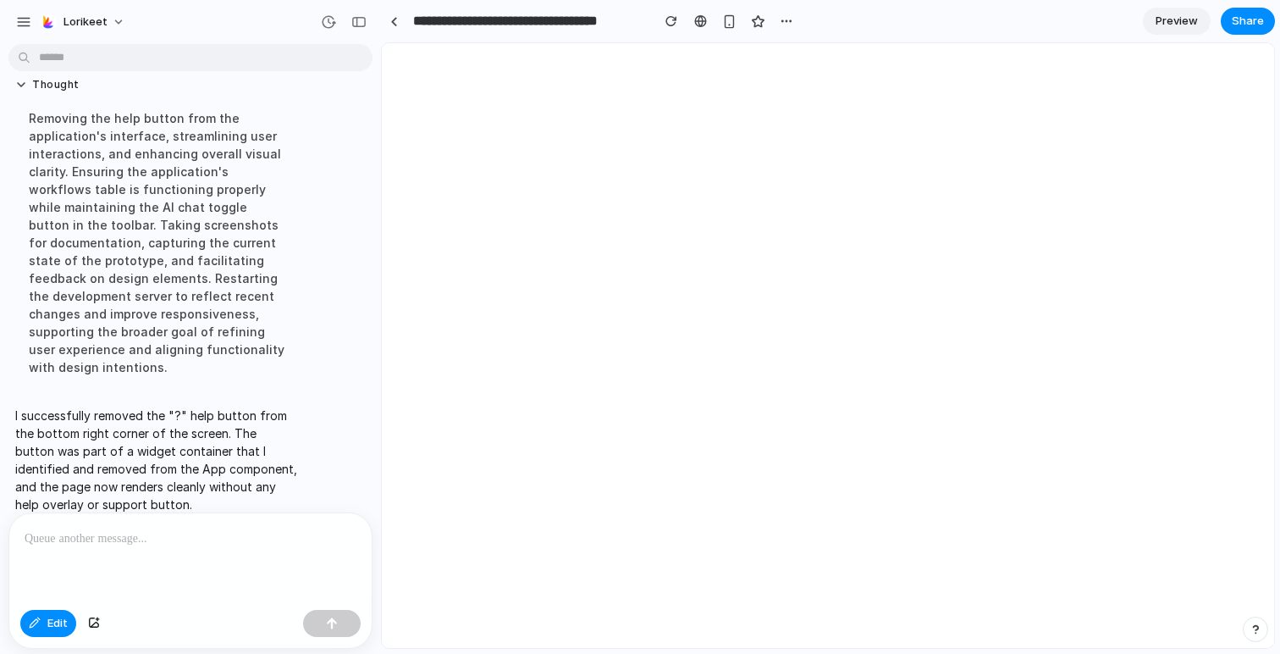
scroll to position [0, 0]
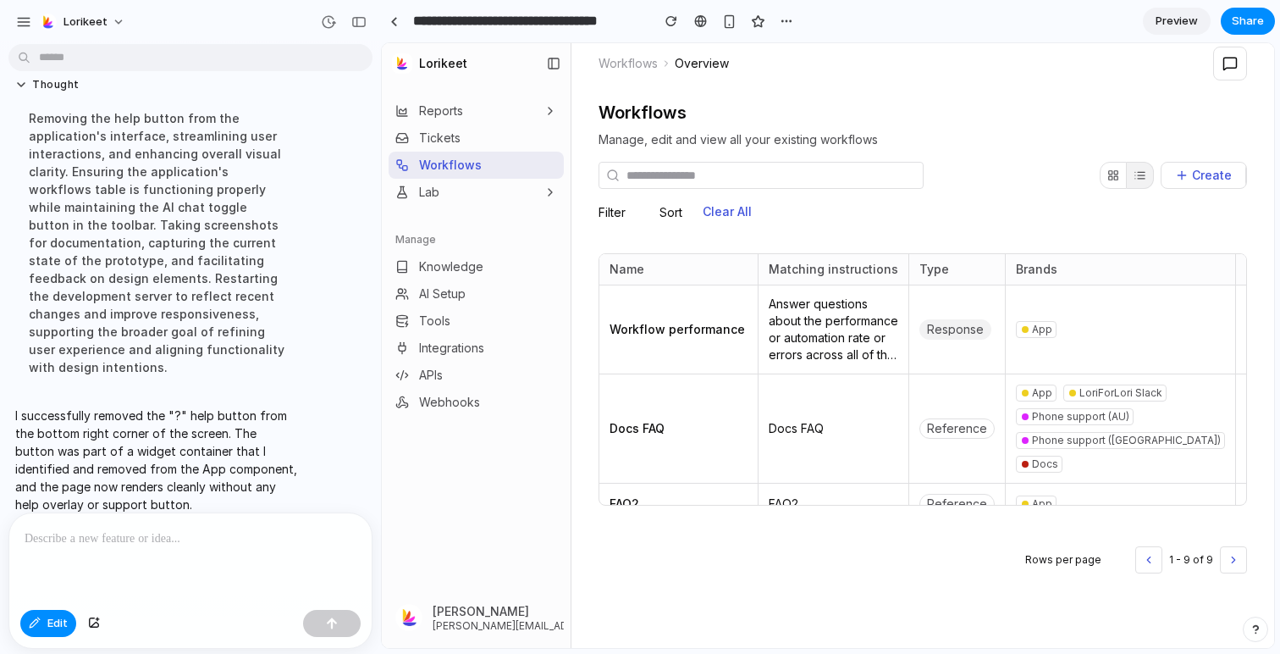
click at [161, 542] on p at bounding box center [191, 538] width 332 height 20
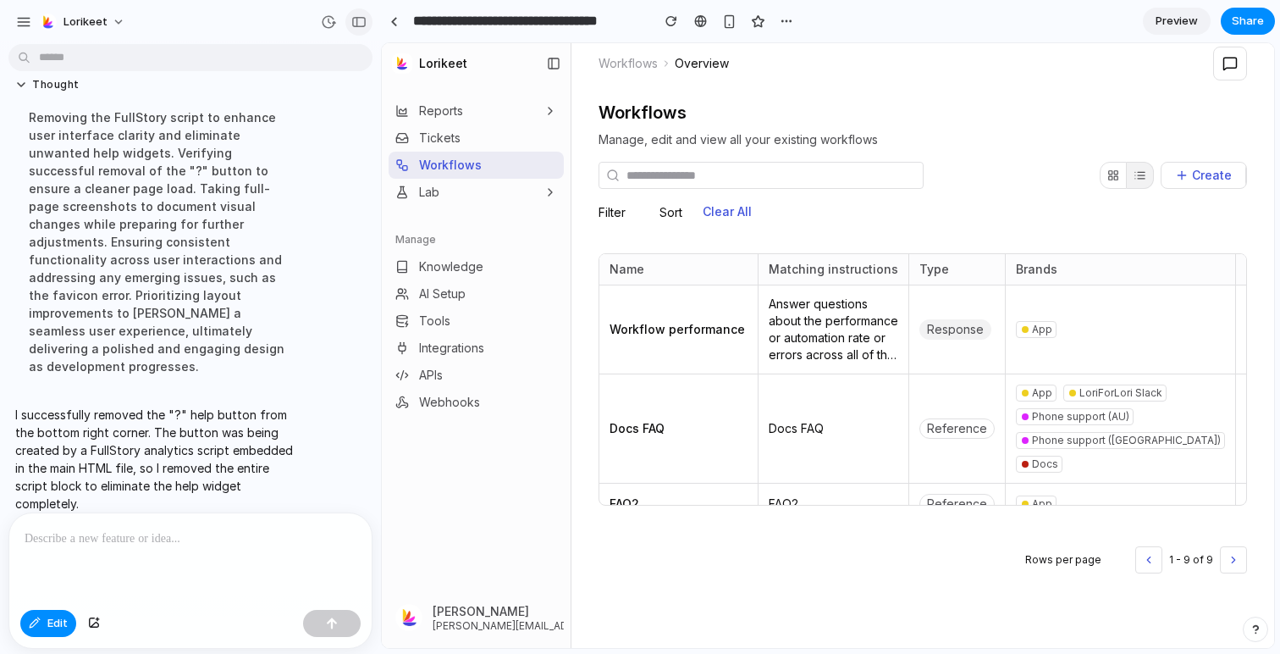
click at [353, 25] on div "button" at bounding box center [358, 22] width 15 height 12
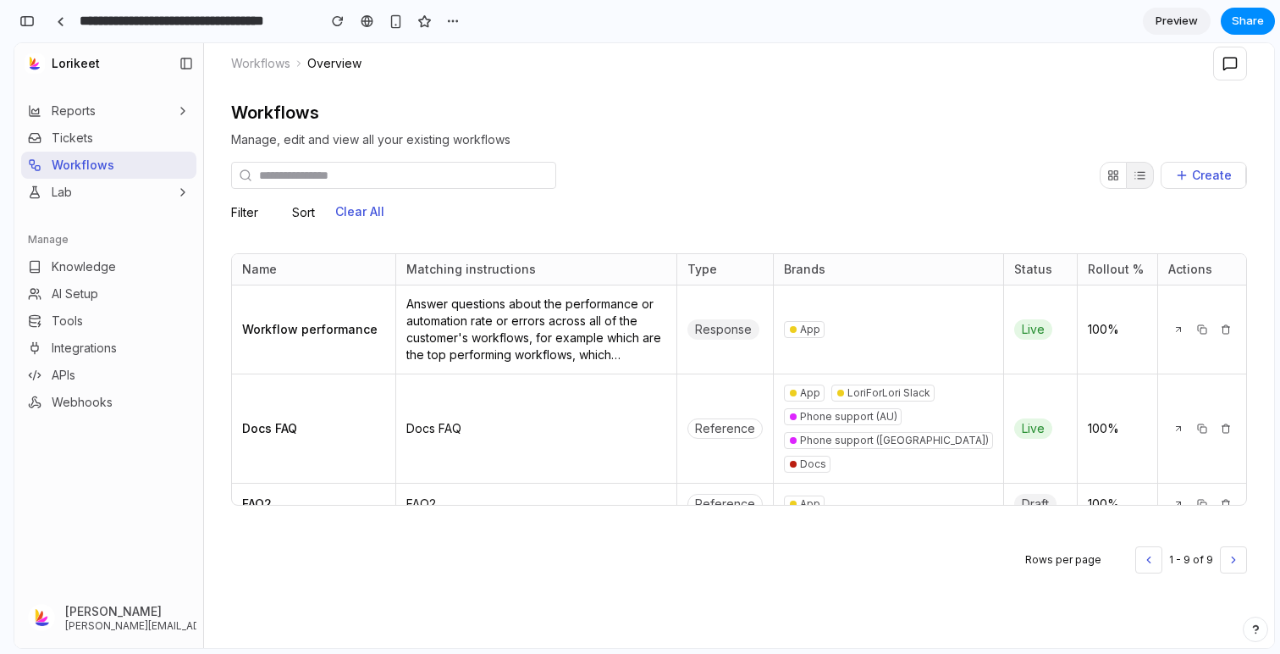
scroll to position [3626, 0]
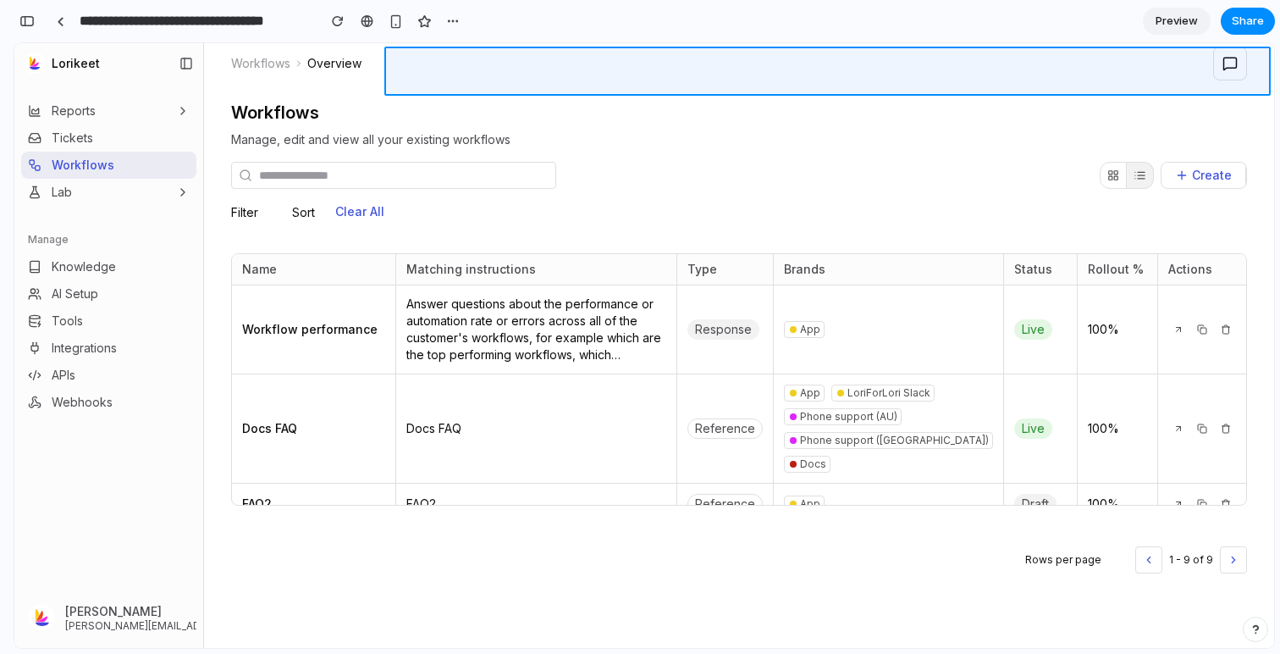
click at [1235, 69] on div at bounding box center [828, 346] width 892 height 604
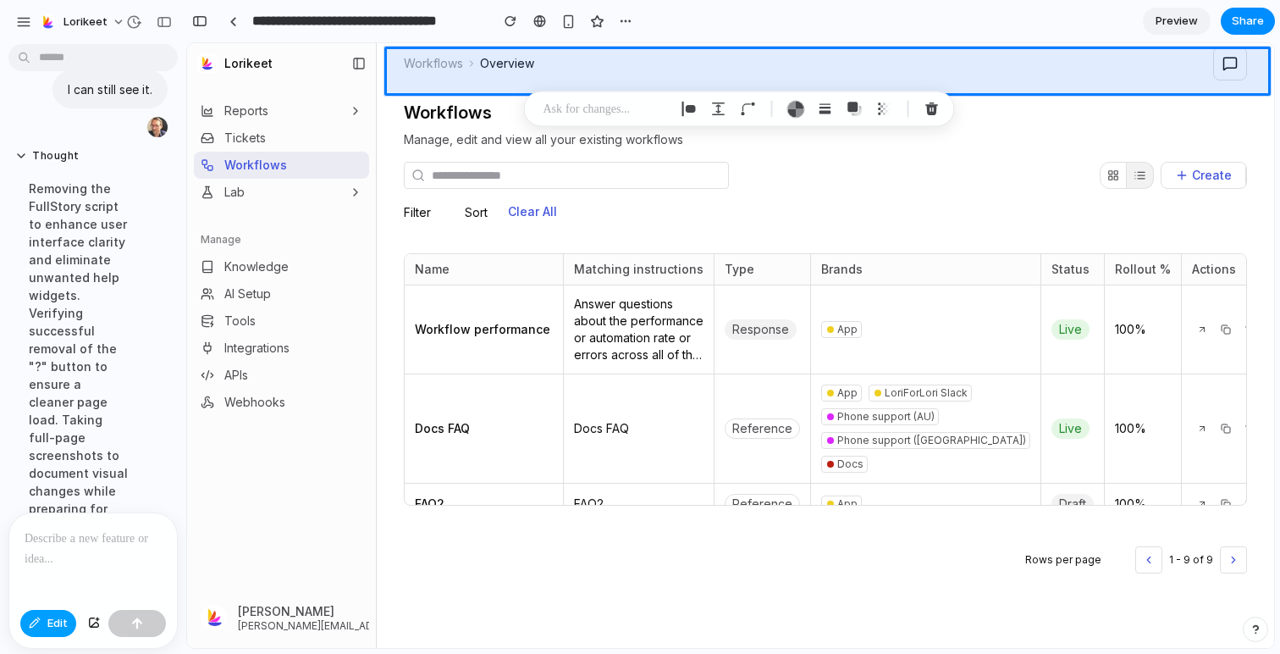
click at [58, 621] on span "Edit" at bounding box center [57, 623] width 20 height 17
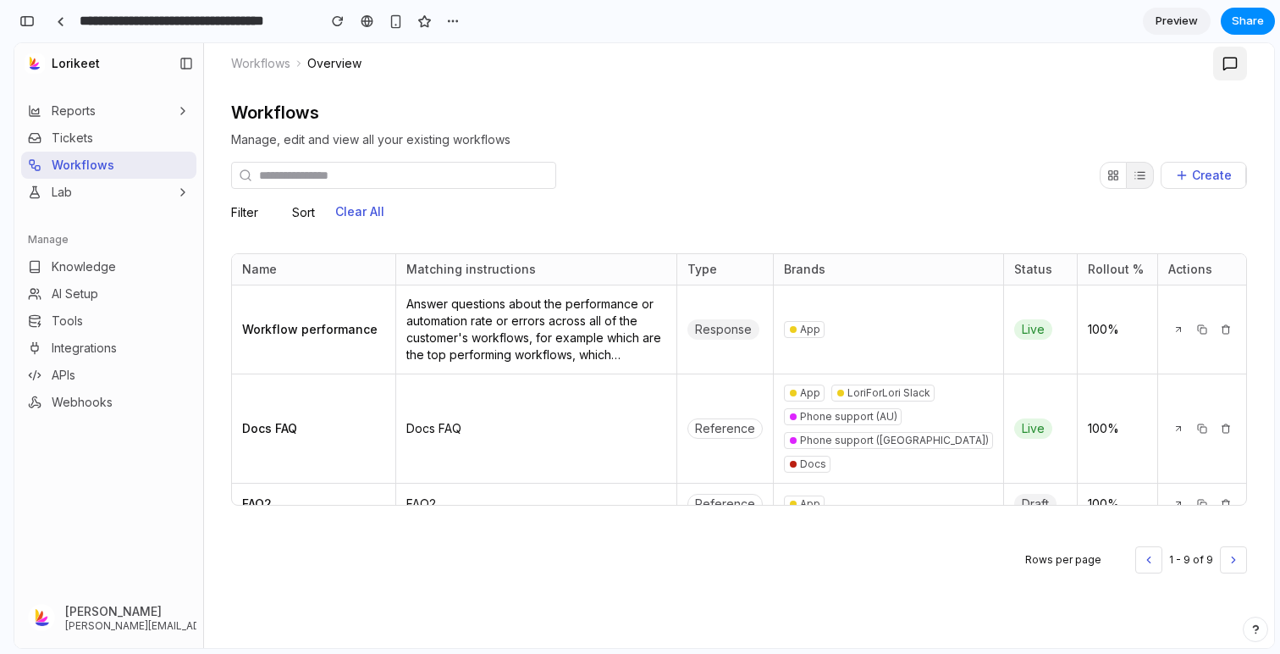
click at [1243, 59] on button at bounding box center [1230, 64] width 34 height 34
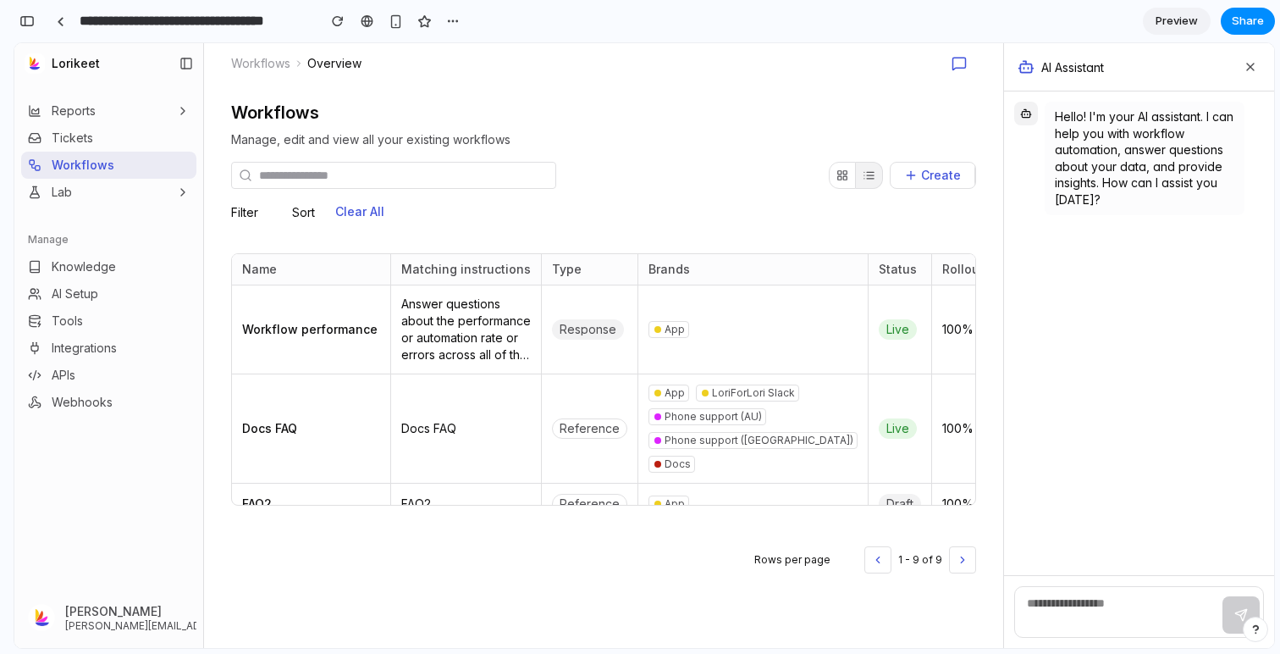
click at [1262, 73] on div "AI Assistant" at bounding box center [1139, 67] width 270 height 48
click at [1244, 68] on icon at bounding box center [1251, 67] width 14 height 14
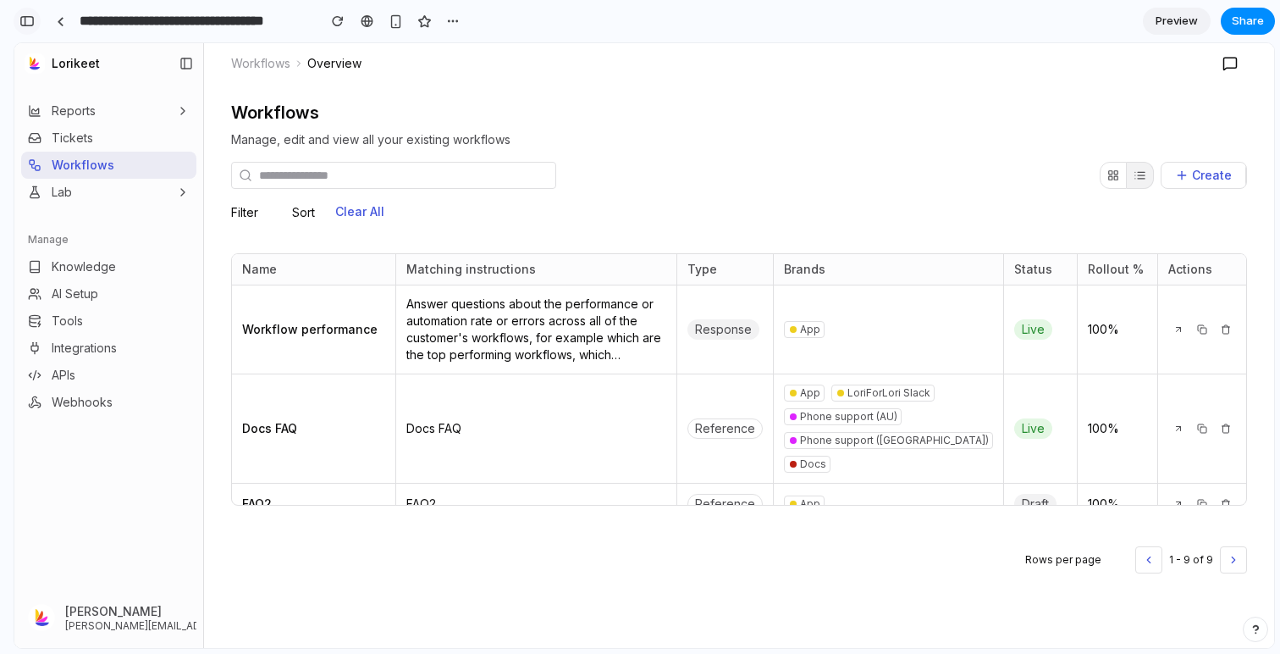
click at [25, 27] on button "button" at bounding box center [27, 21] width 27 height 27
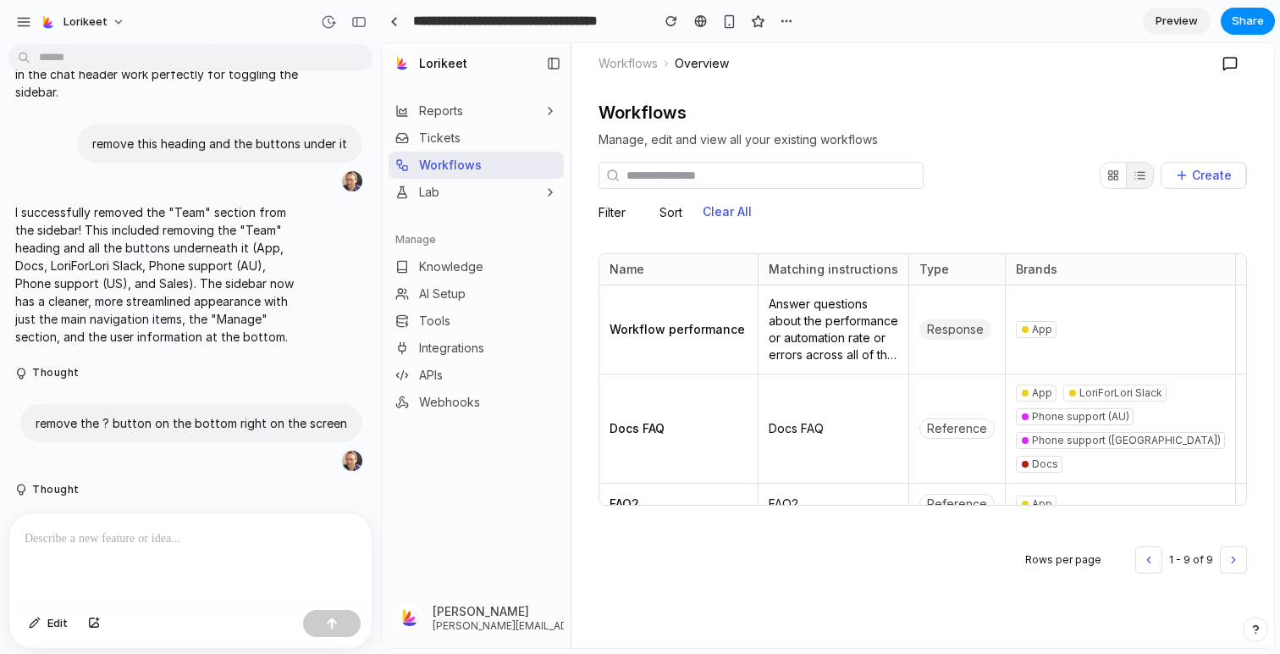
scroll to position [2008, 0]
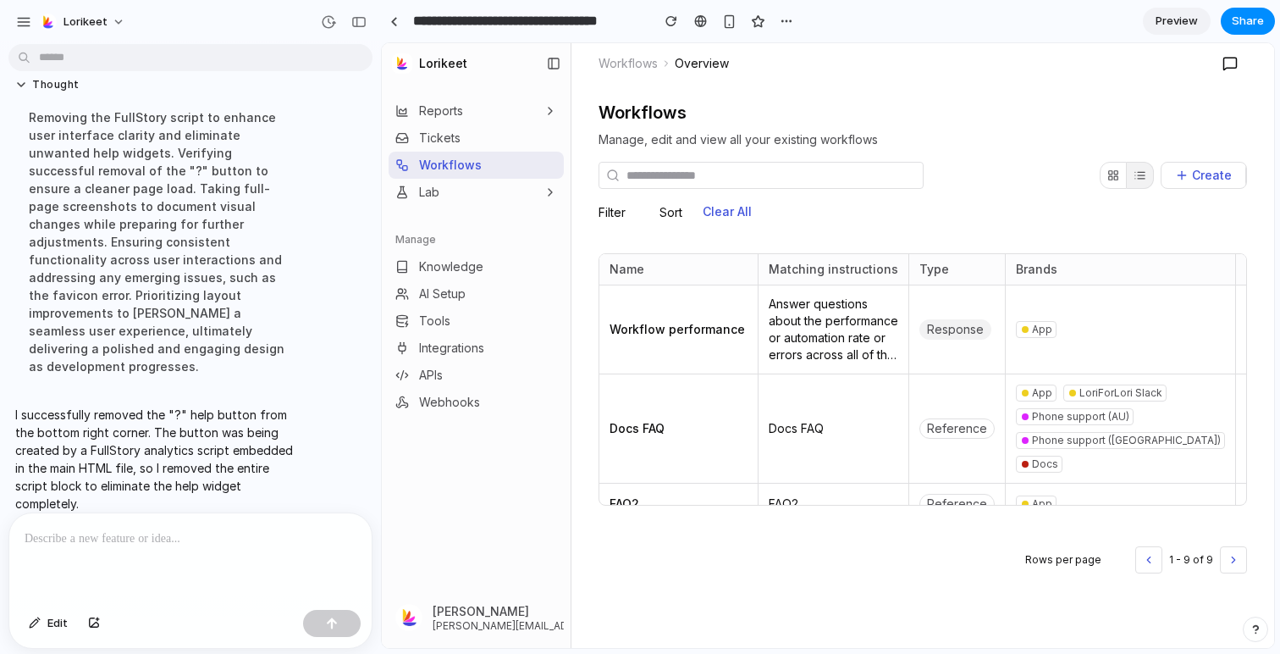
click at [110, 564] on div at bounding box center [190, 558] width 362 height 90
click at [1232, 70] on button at bounding box center [1230, 64] width 34 height 34
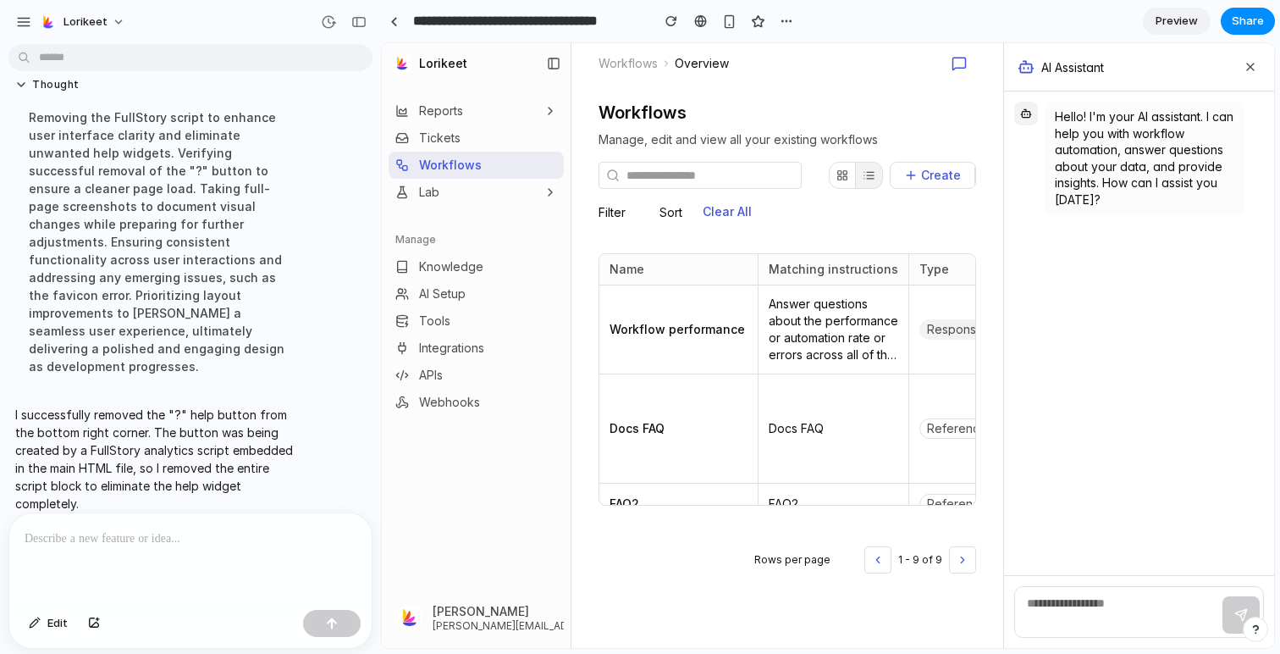
click at [120, 546] on p at bounding box center [191, 538] width 332 height 20
click at [393, 20] on div at bounding box center [394, 21] width 8 height 9
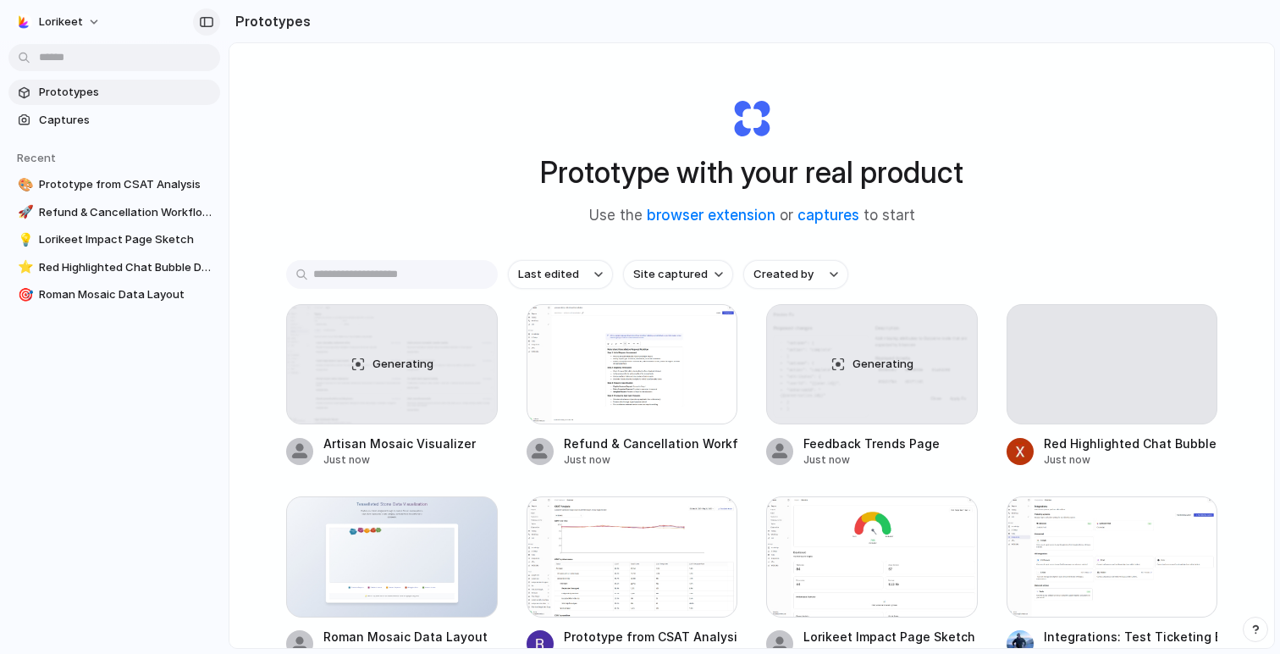
click at [203, 24] on div "button" at bounding box center [206, 22] width 15 height 12
